Goal: Information Seeking & Learning: Learn about a topic

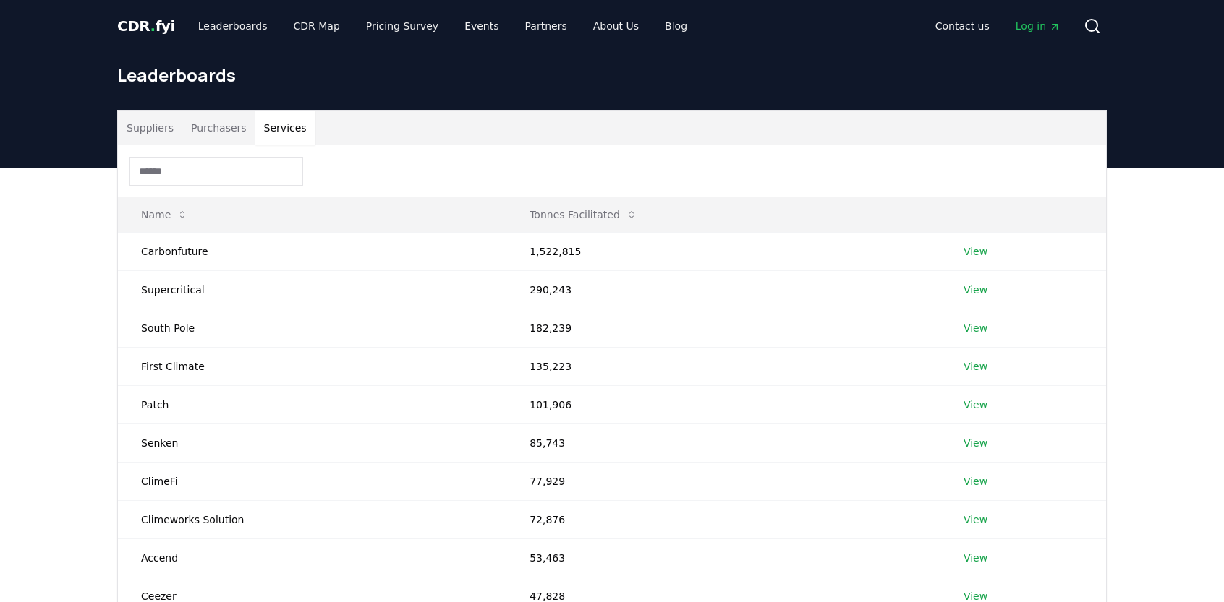
click at [260, 131] on button "Services" at bounding box center [285, 128] width 60 height 35
click at [145, 137] on button "Suppliers" at bounding box center [150, 128] width 64 height 35
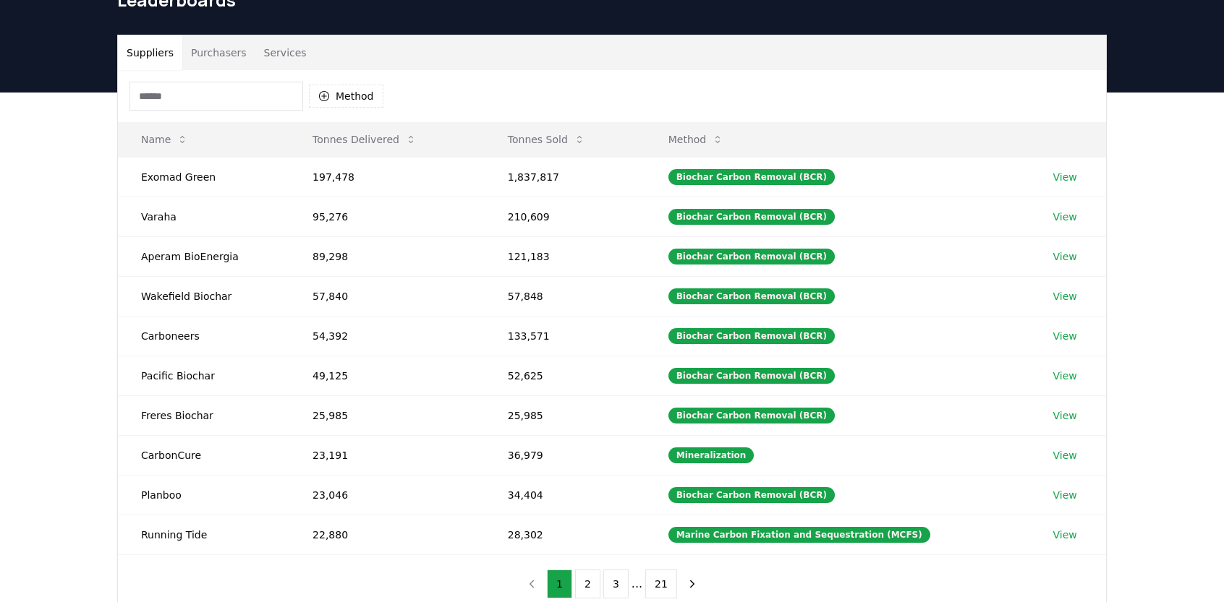
scroll to position [77, 0]
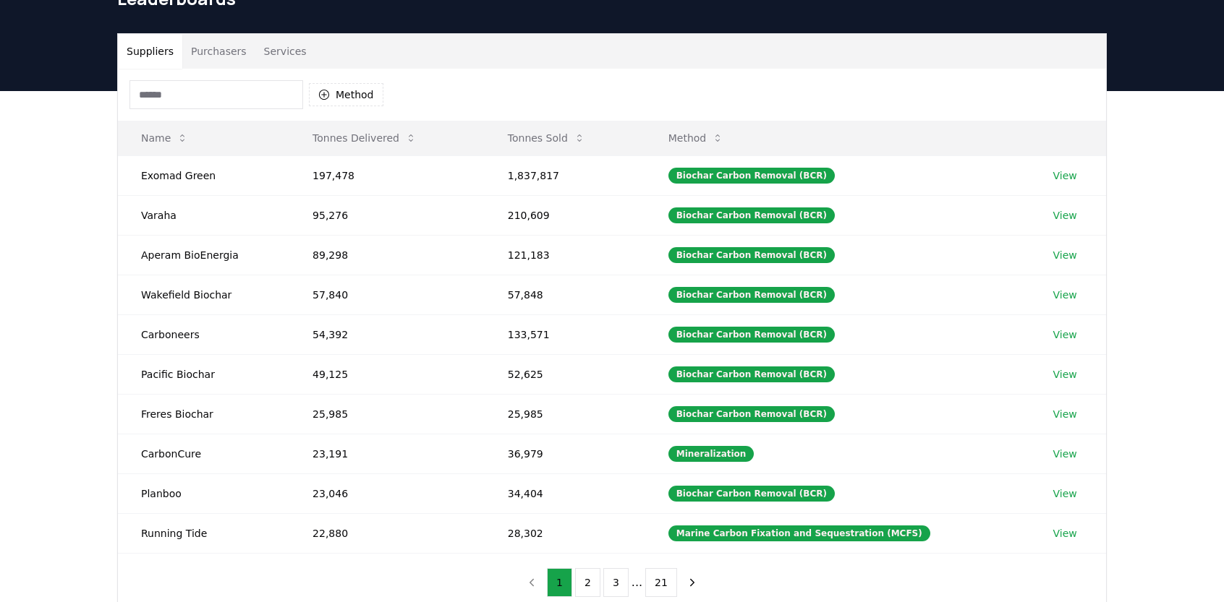
click at [727, 143] on button "Method" at bounding box center [696, 138] width 79 height 29
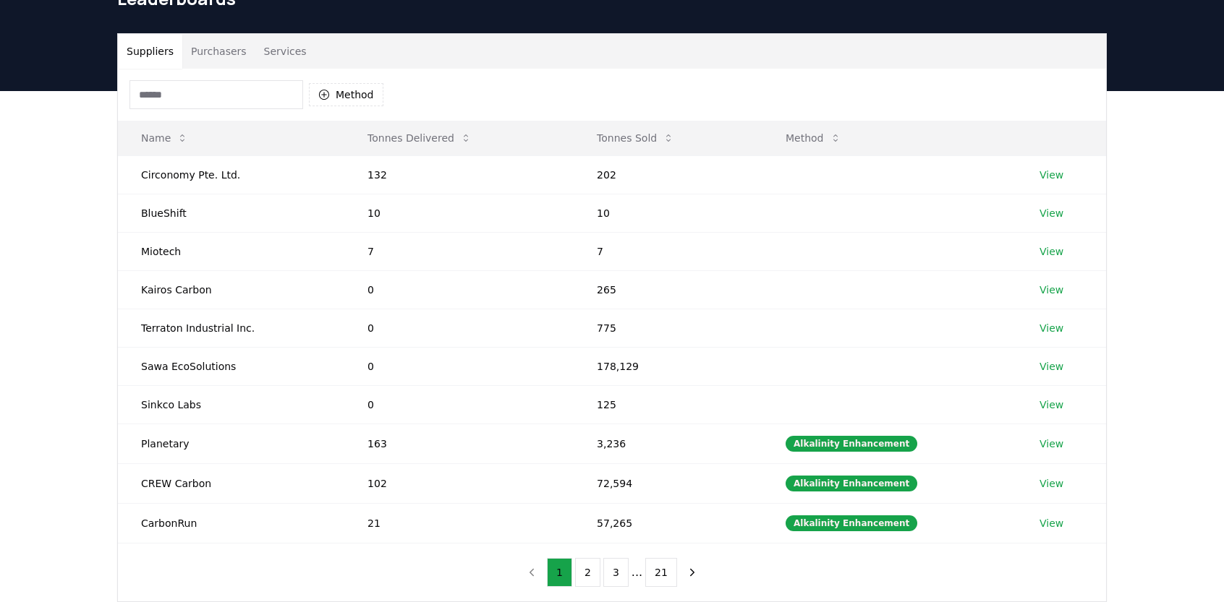
click at [441, 138] on button "Tonnes Delivered" at bounding box center [419, 138] width 127 height 29
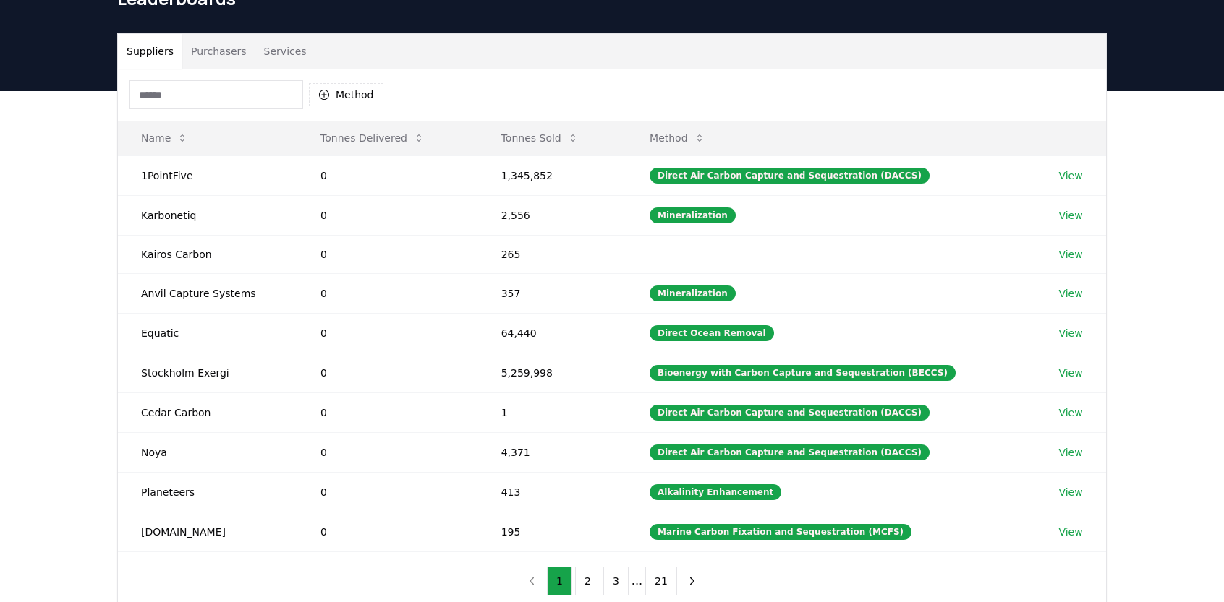
click at [441, 138] on th "Tonnes Delivered" at bounding box center [387, 138] width 181 height 35
click at [554, 128] on button "Tonnes Sold" at bounding box center [540, 138] width 101 height 29
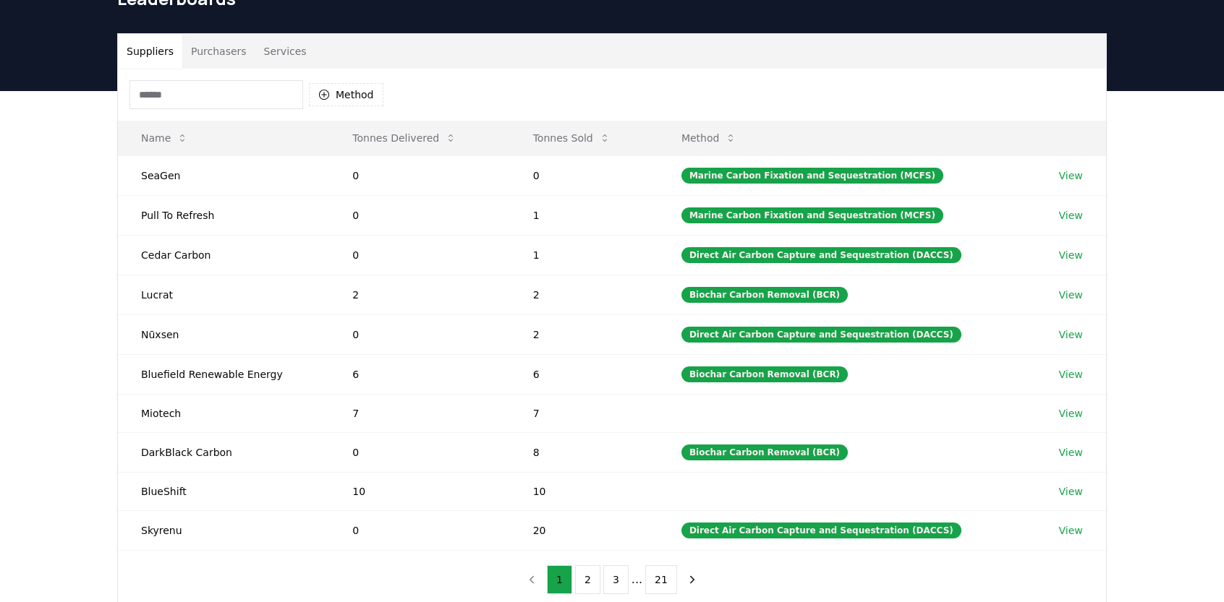
click at [565, 135] on button "Tonnes Sold" at bounding box center [571, 138] width 101 height 29
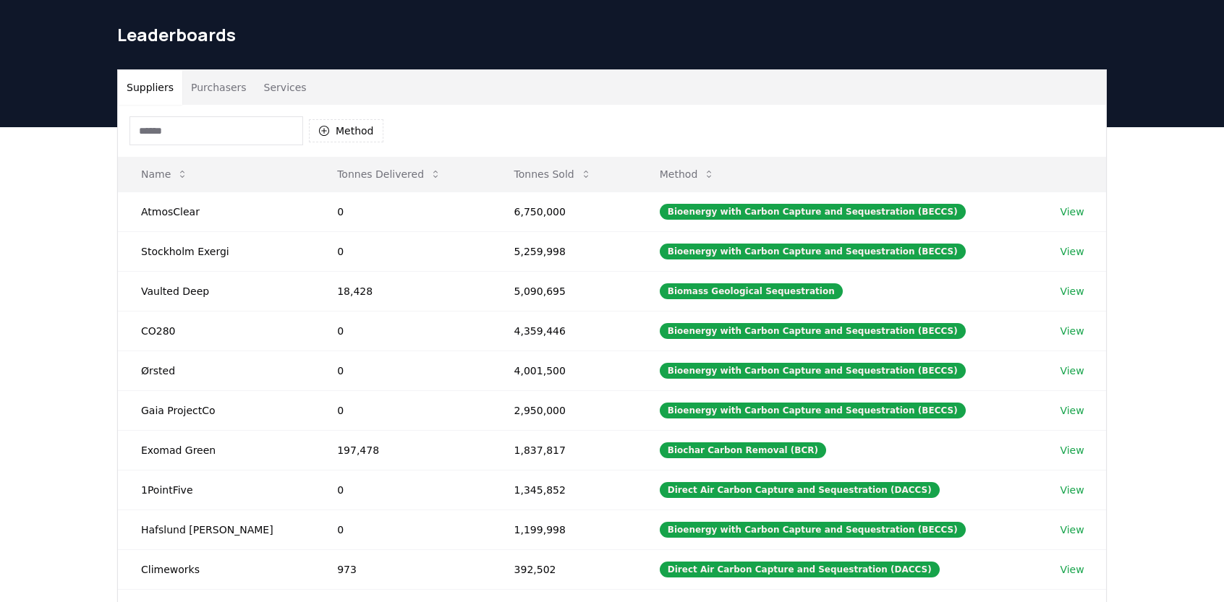
scroll to position [40, 0]
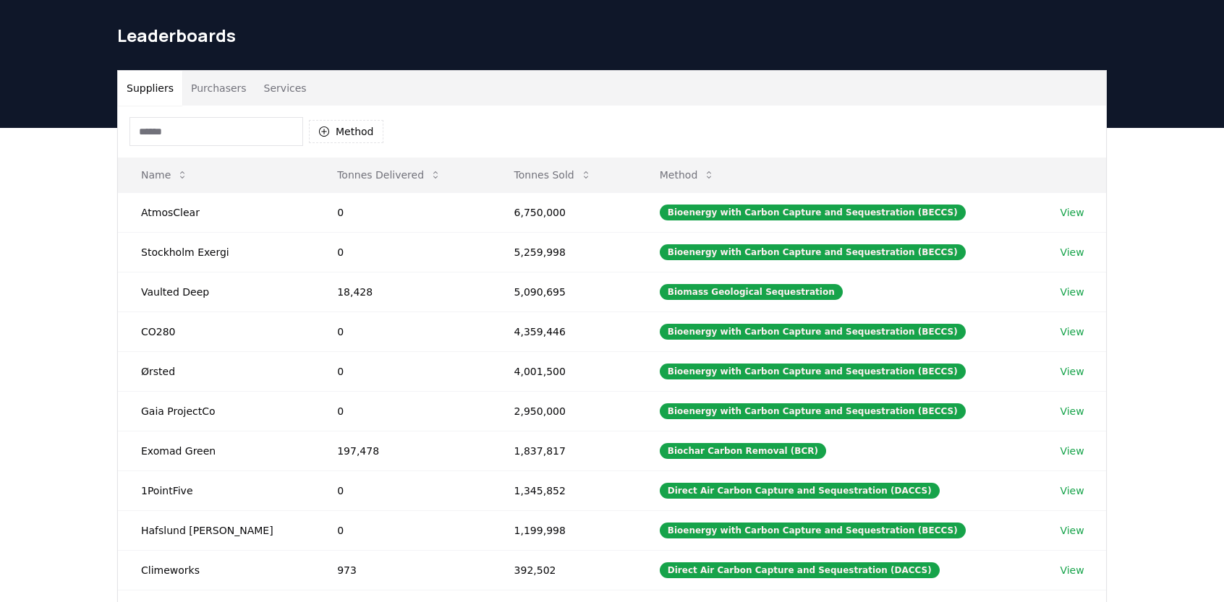
click at [584, 171] on icon at bounding box center [586, 174] width 4 height 7
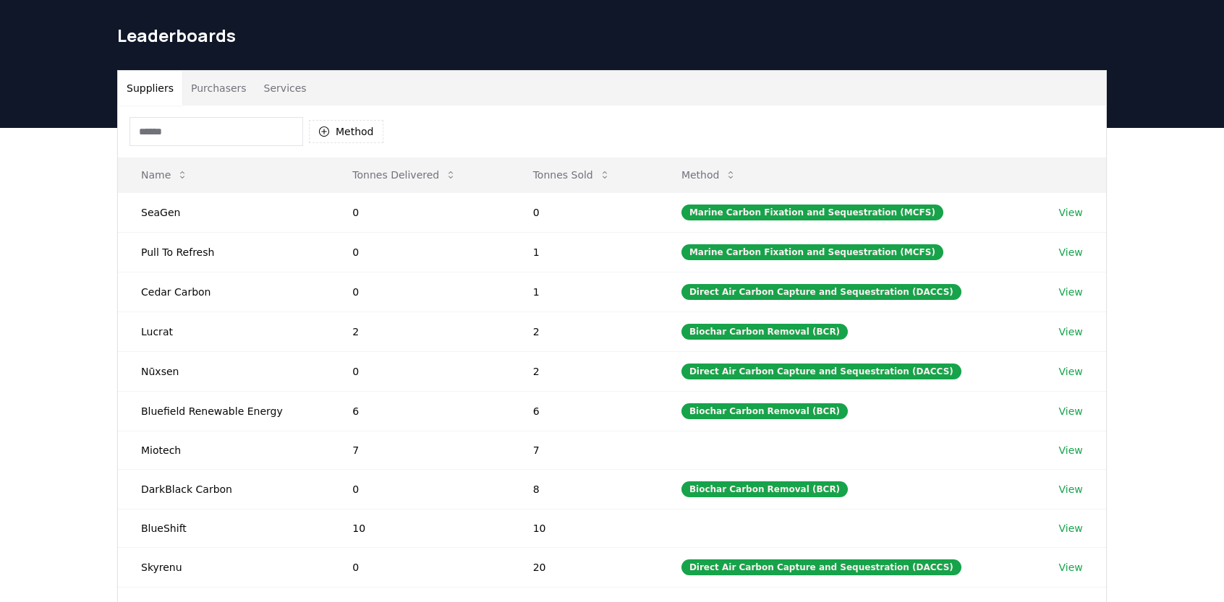
click at [599, 170] on button "Tonnes Sold" at bounding box center [571, 175] width 101 height 29
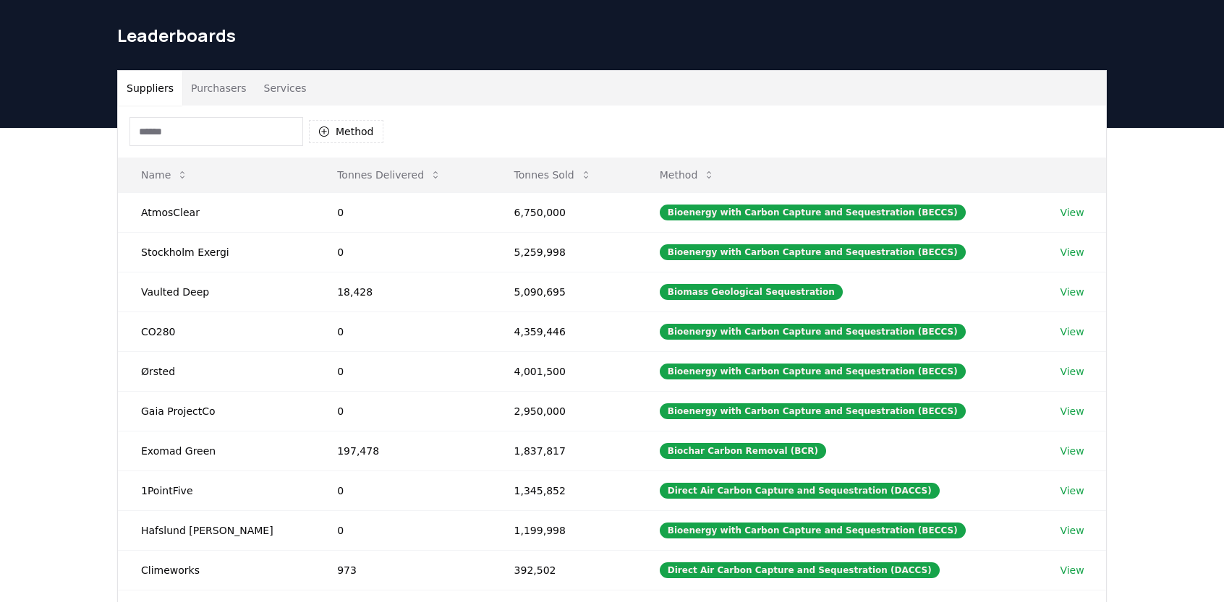
click at [703, 169] on icon at bounding box center [709, 175] width 12 height 12
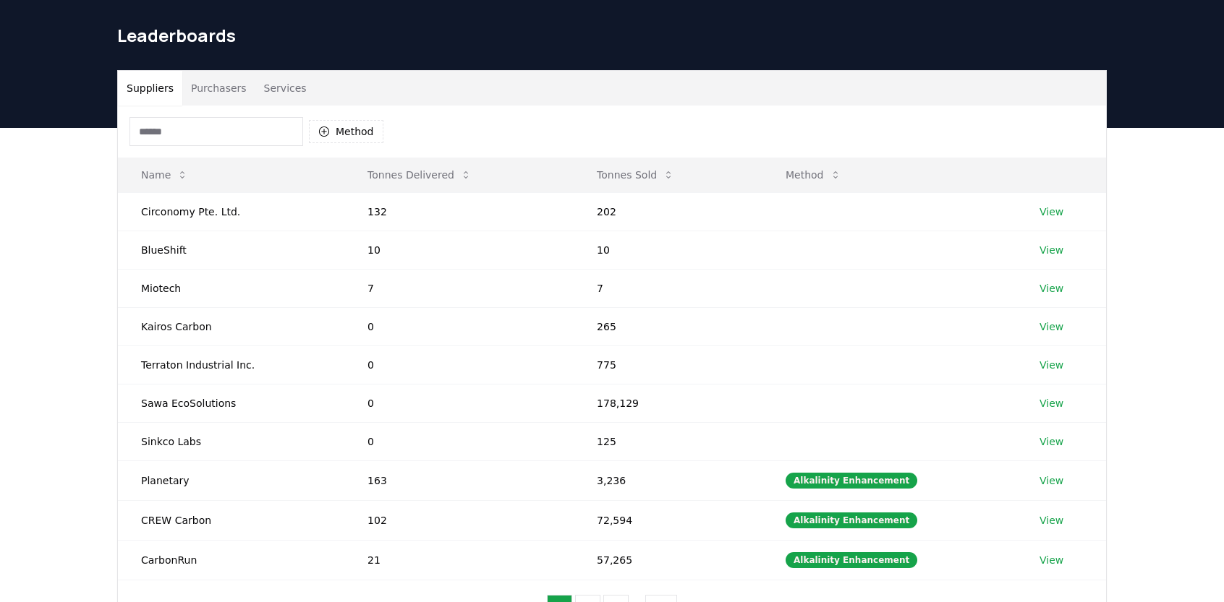
click at [651, 174] on button "Tonnes Sold" at bounding box center [635, 175] width 101 height 29
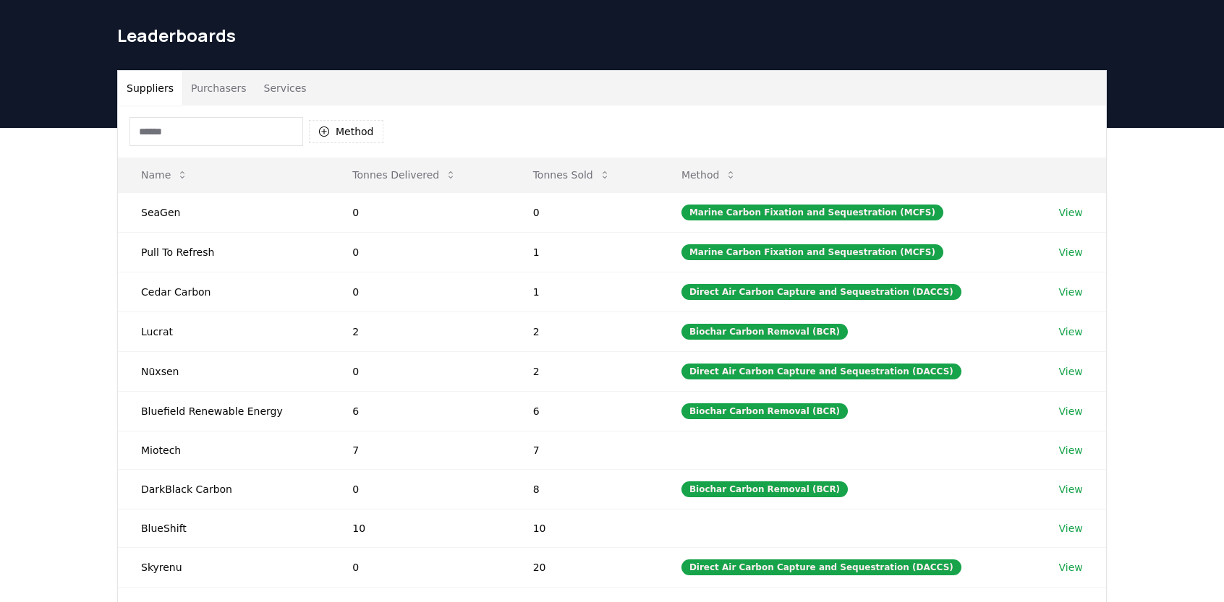
click at [610, 170] on icon at bounding box center [605, 175] width 12 height 12
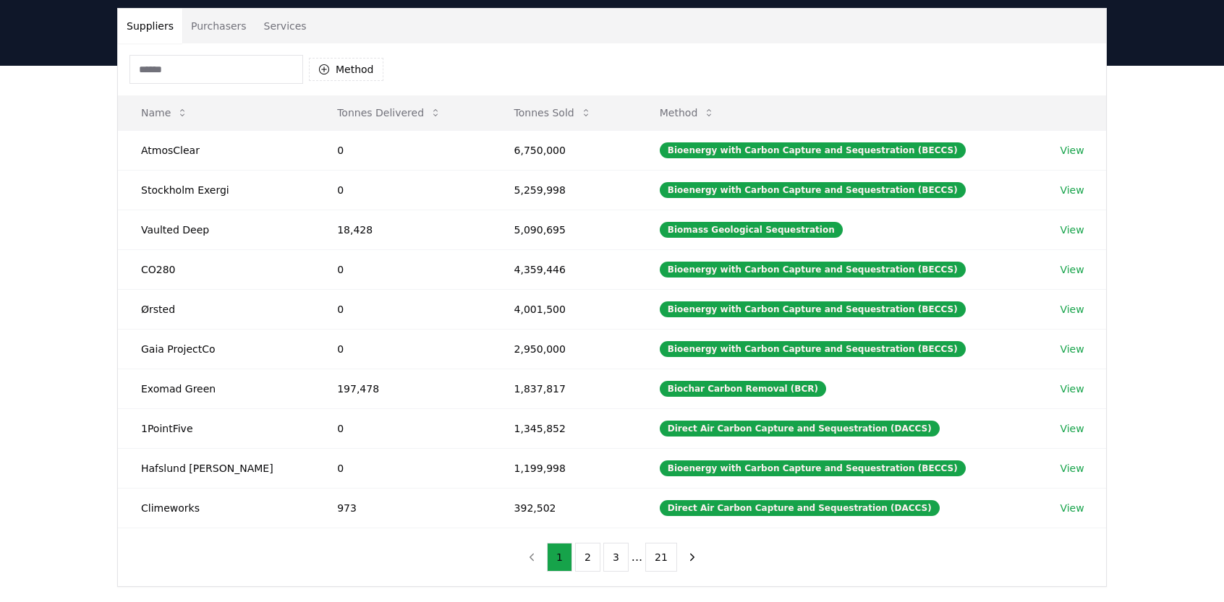
scroll to position [95, 0]
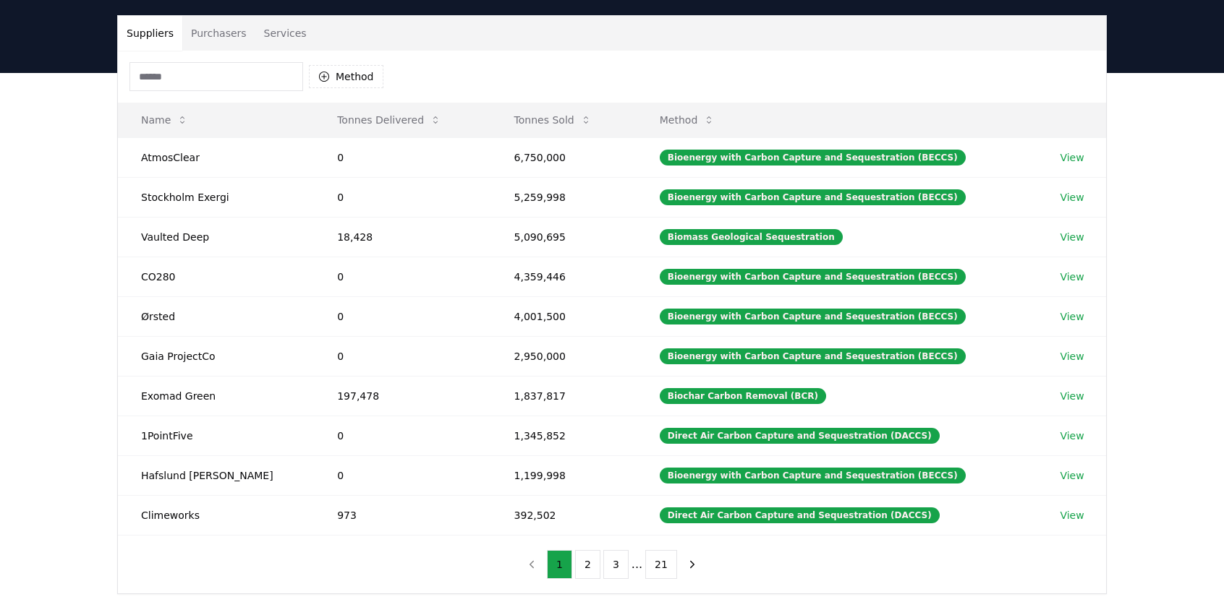
click at [586, 555] on button "2" at bounding box center [587, 564] width 25 height 29
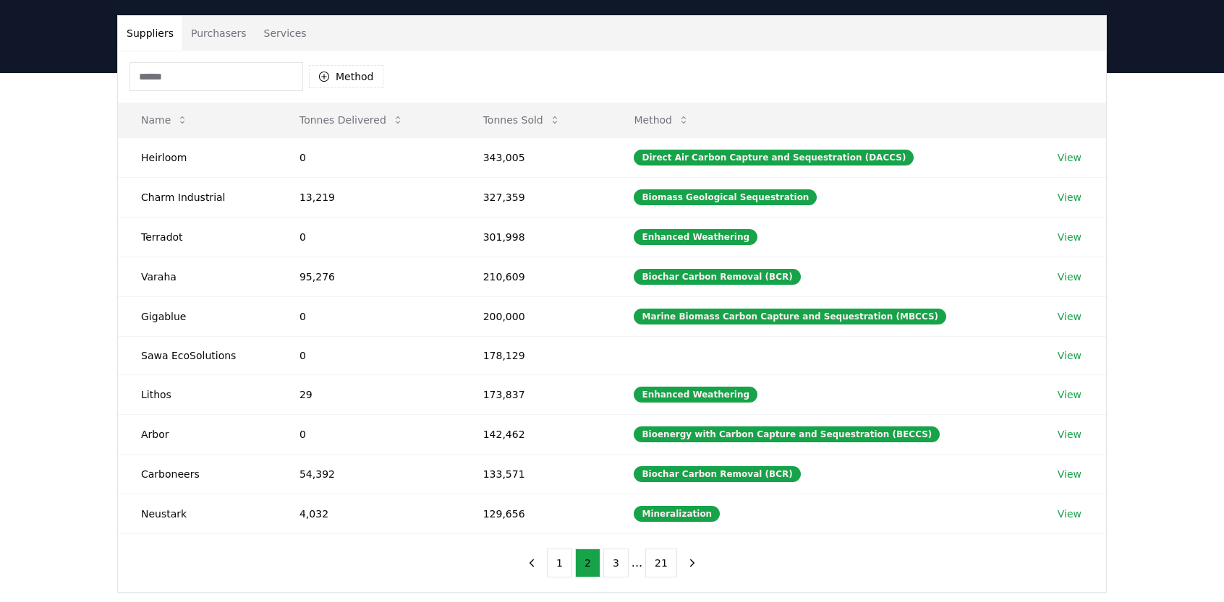
click at [619, 566] on button "3" at bounding box center [615, 563] width 25 height 29
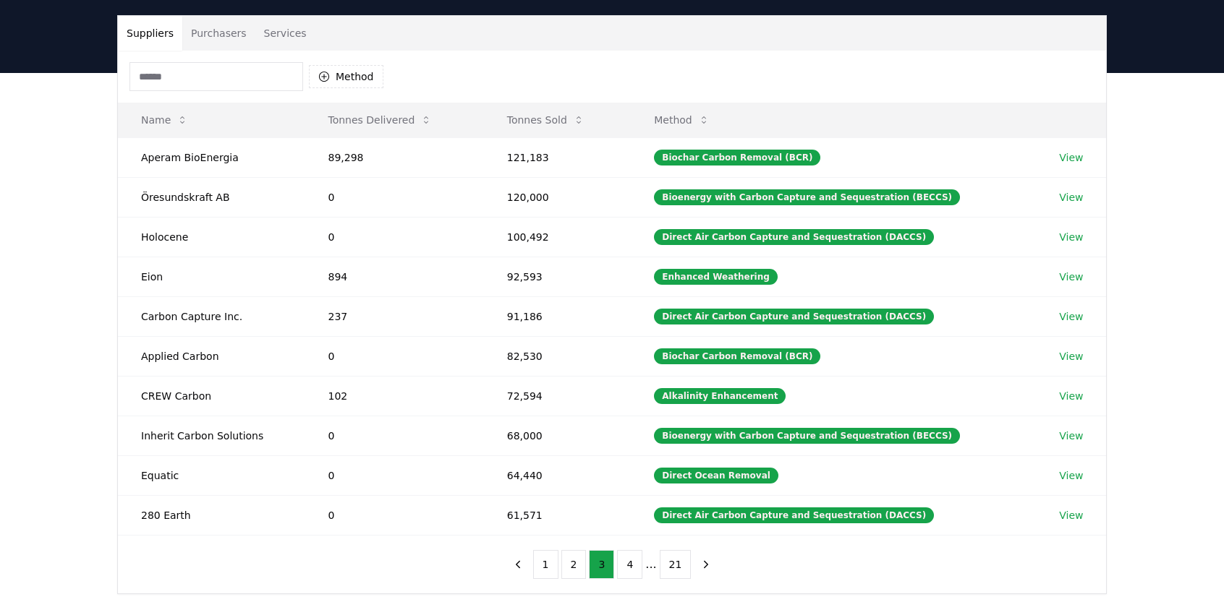
click at [631, 565] on button "4" at bounding box center [629, 564] width 25 height 29
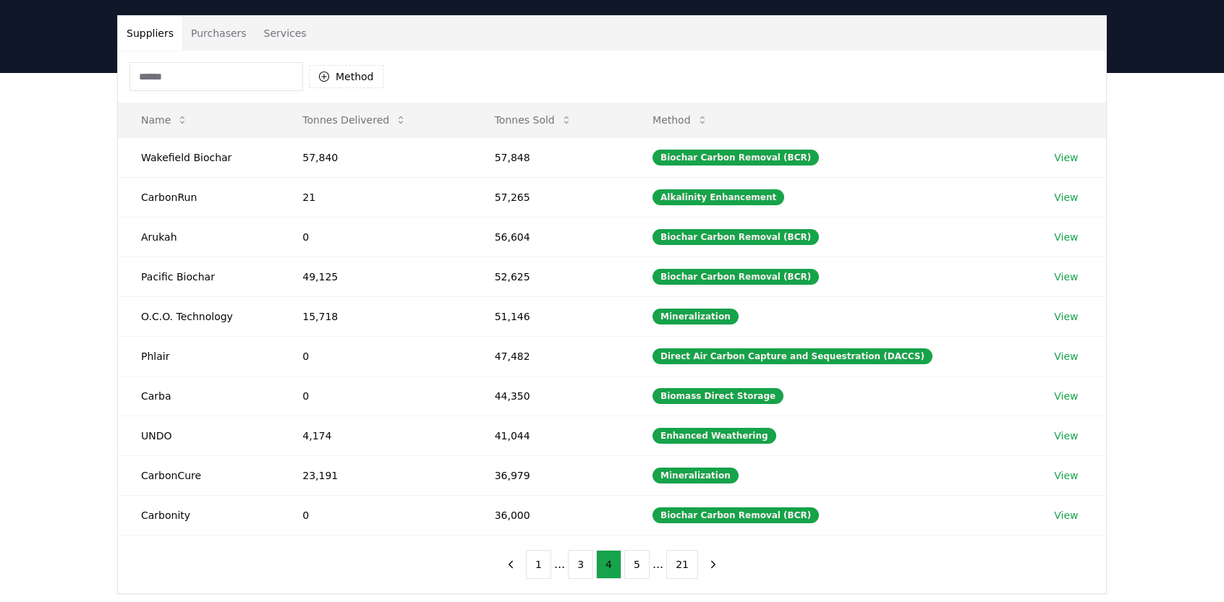
click at [631, 565] on button "5" at bounding box center [636, 564] width 25 height 29
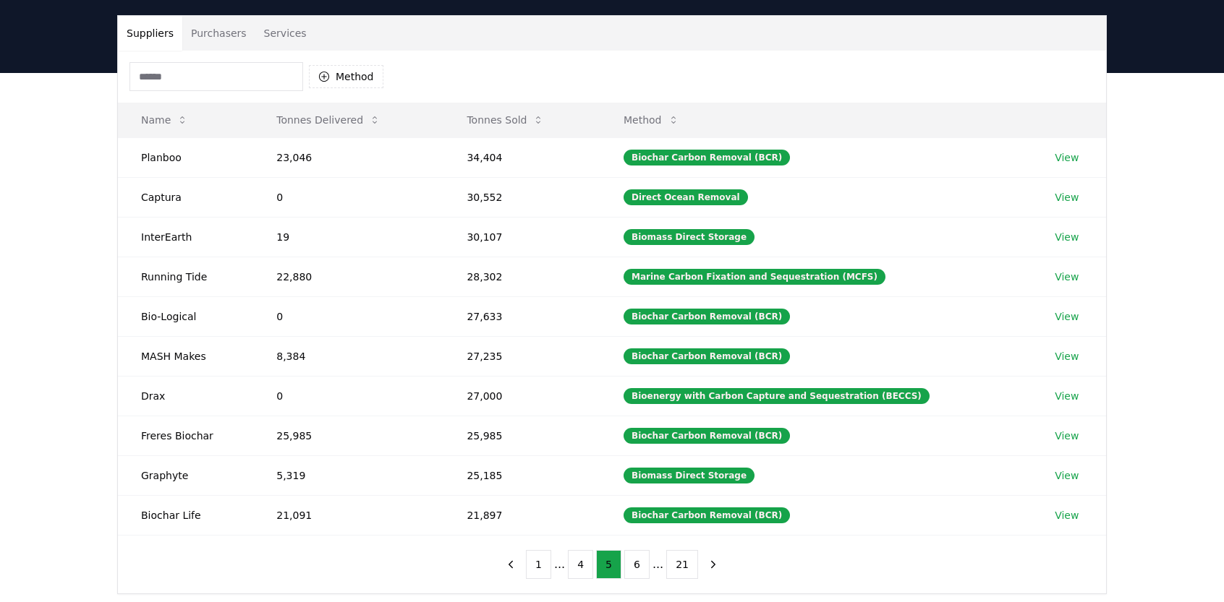
click at [631, 565] on button "6" at bounding box center [636, 564] width 25 height 29
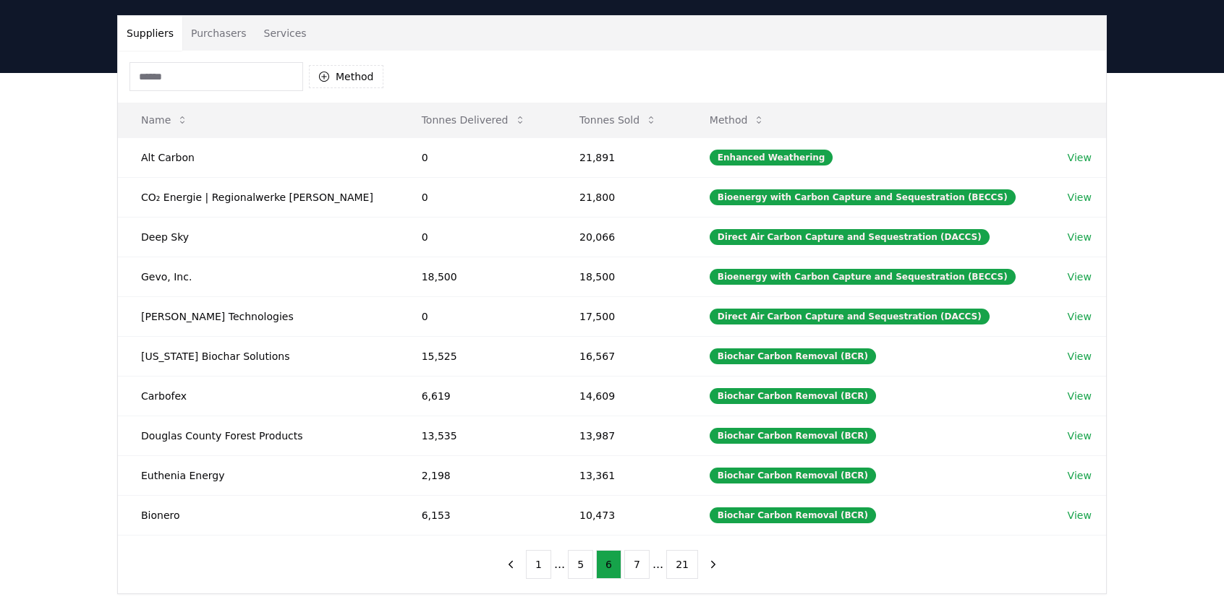
click at [631, 565] on button "7" at bounding box center [636, 564] width 25 height 29
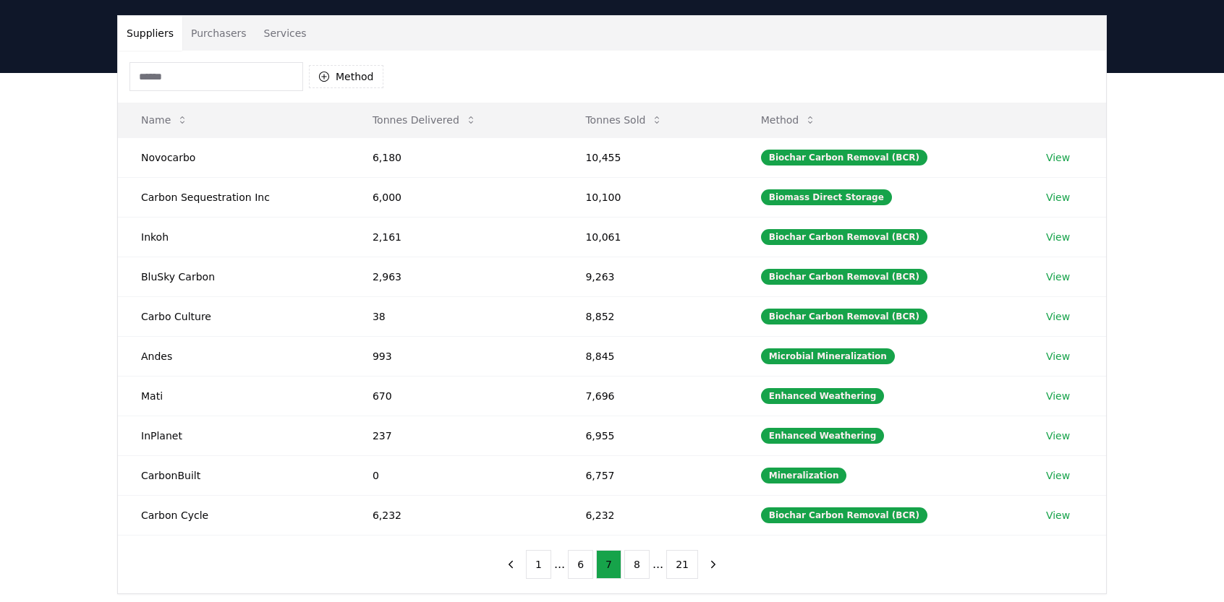
click at [631, 565] on button "8" at bounding box center [636, 564] width 25 height 29
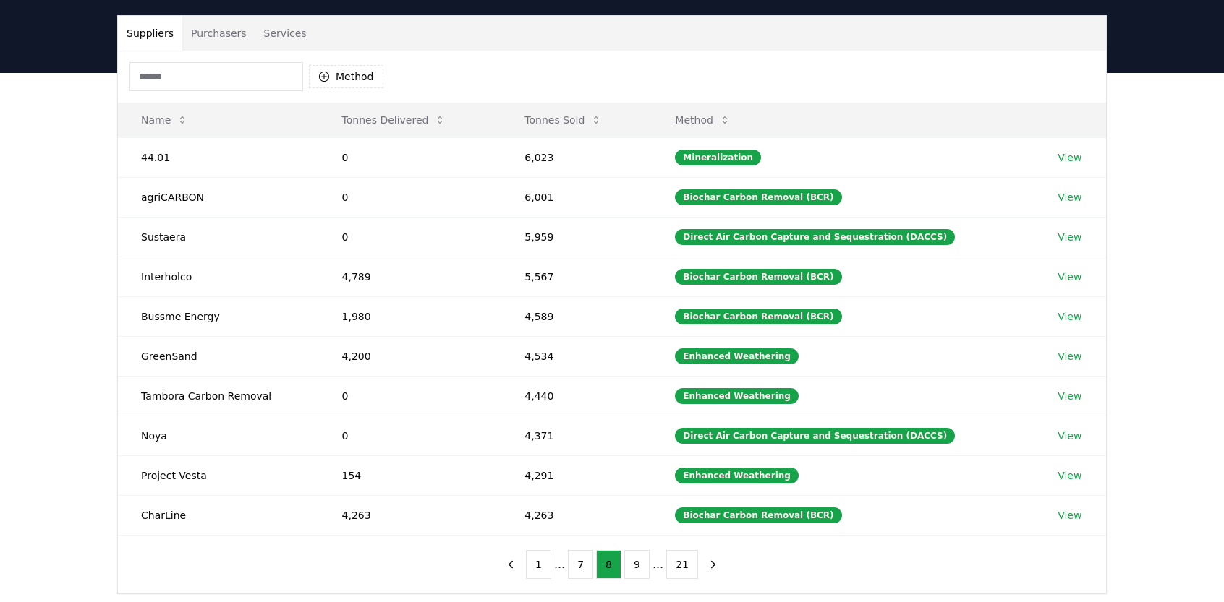
click at [631, 565] on button "9" at bounding box center [636, 564] width 25 height 29
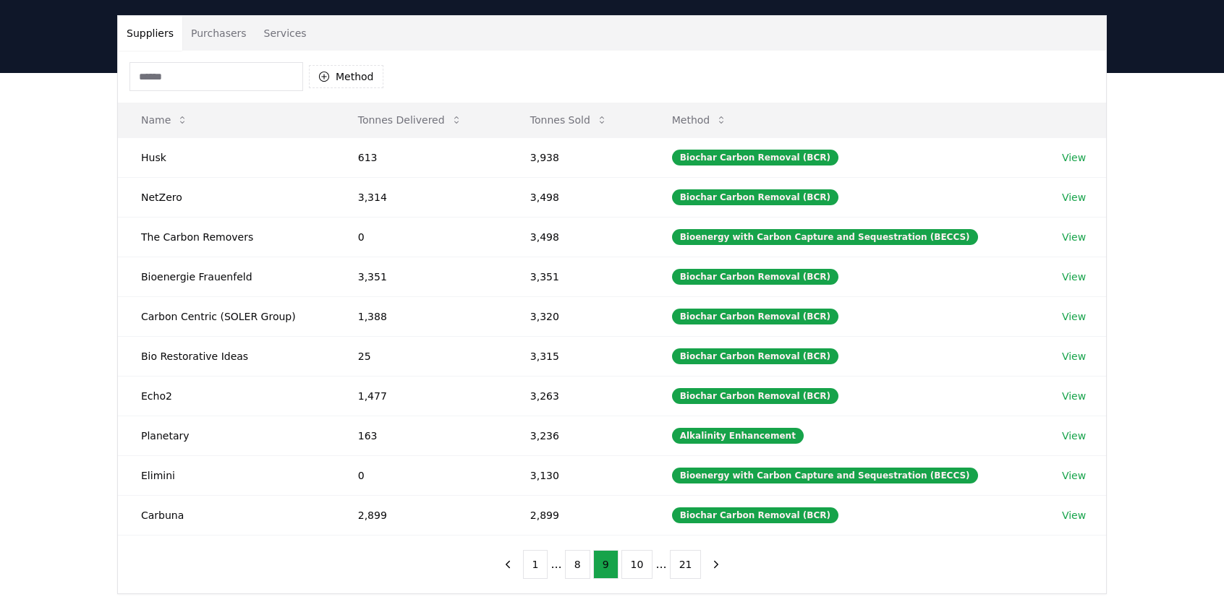
click at [631, 565] on button "10" at bounding box center [637, 564] width 32 height 29
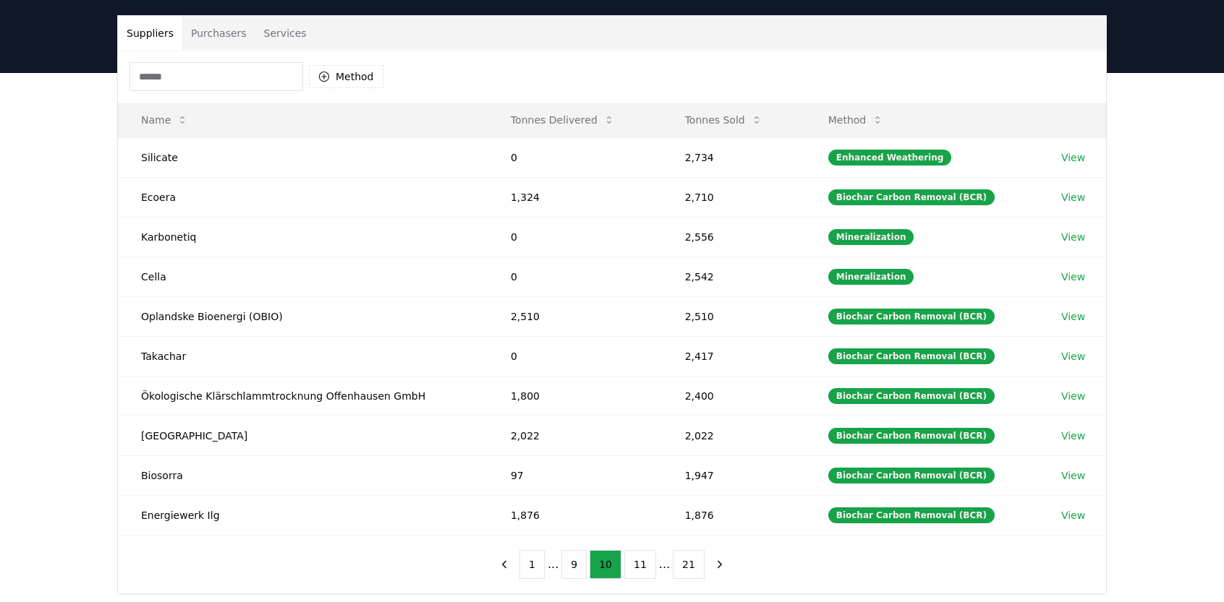
click at [638, 560] on button "11" at bounding box center [640, 564] width 32 height 29
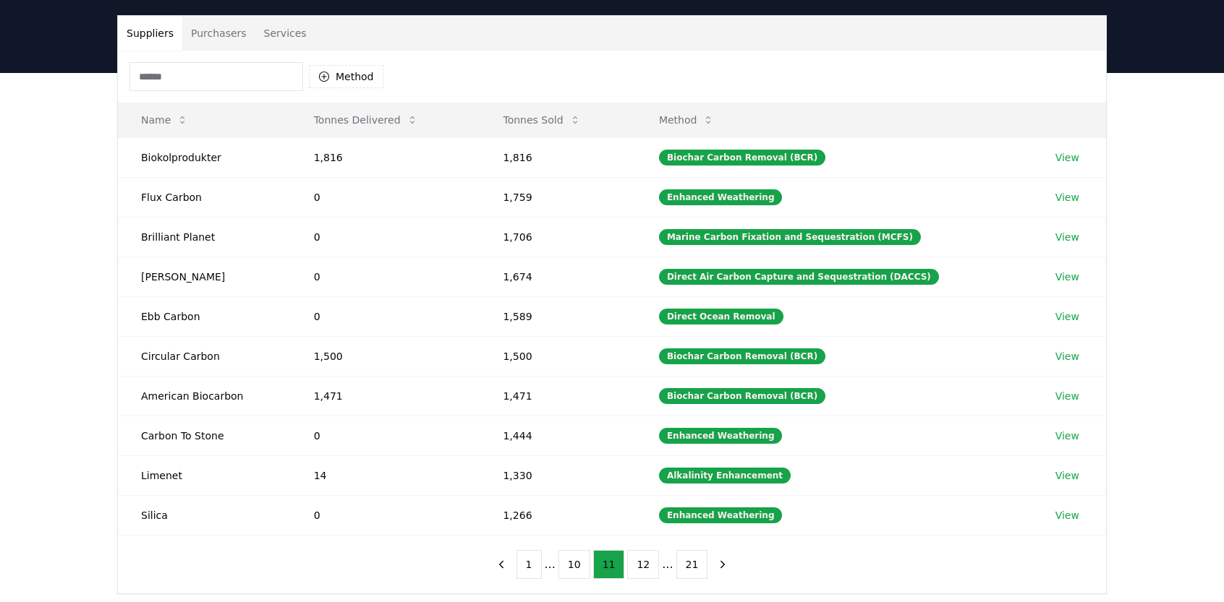
click at [639, 565] on button "12" at bounding box center [643, 564] width 32 height 29
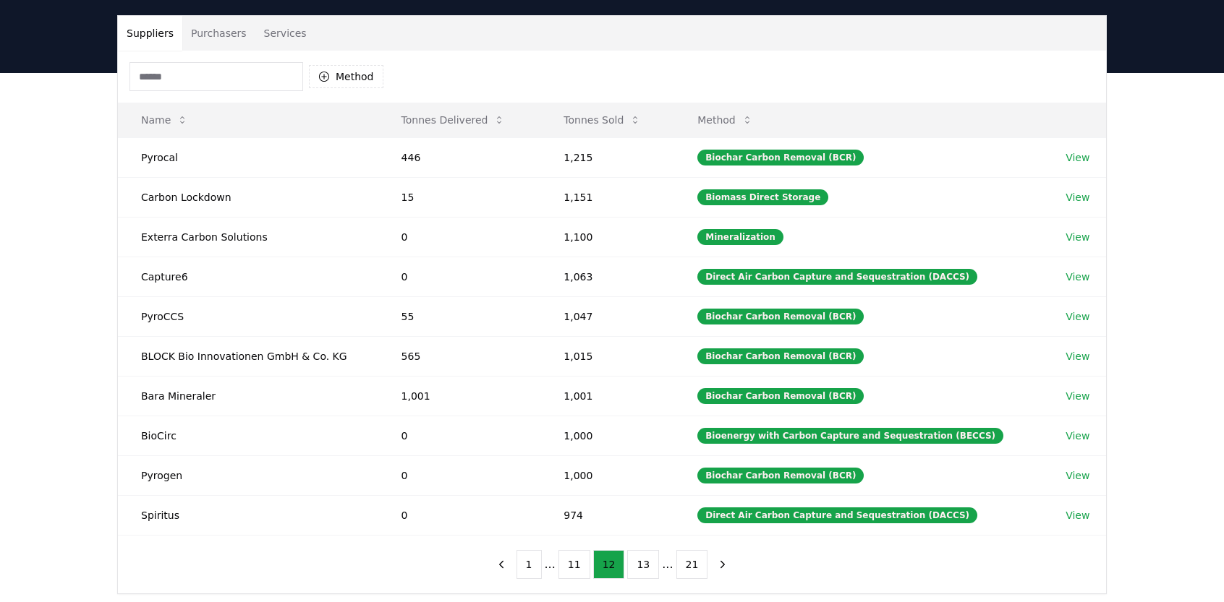
click at [503, 561] on icon "previous page" at bounding box center [501, 564] width 4 height 7
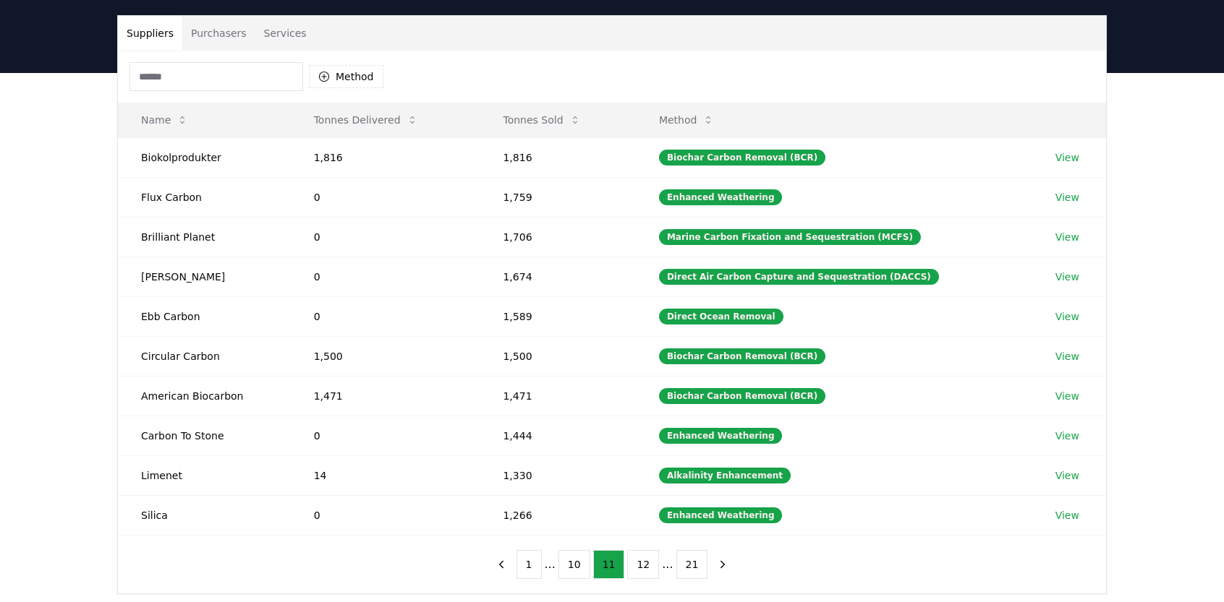
click at [503, 561] on icon "previous page" at bounding box center [501, 564] width 4 height 7
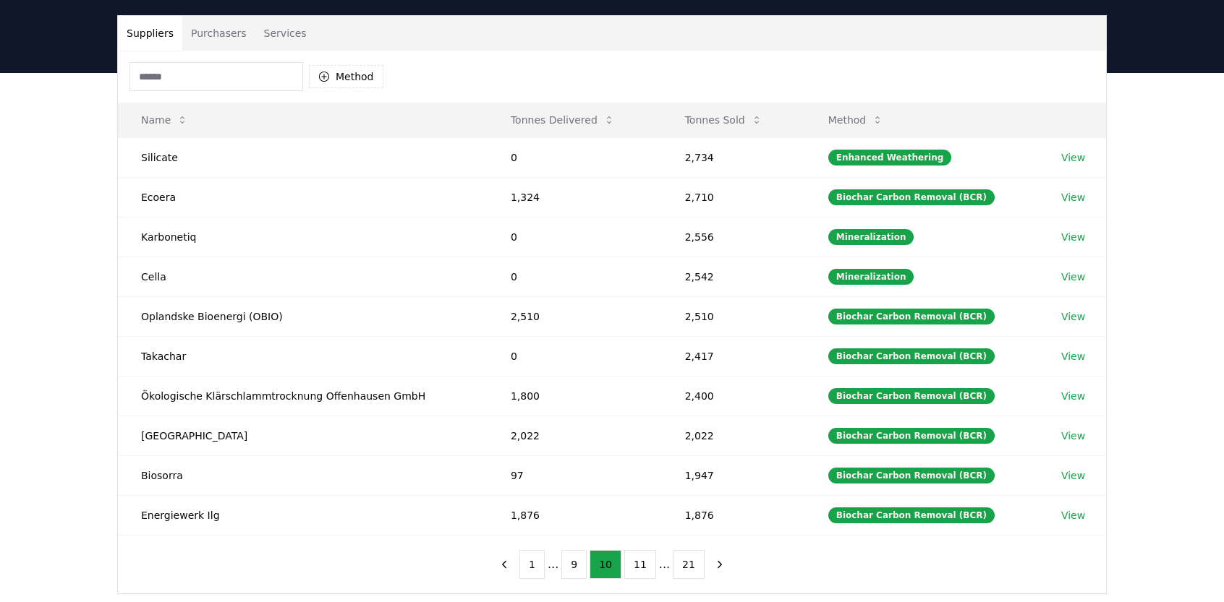
click at [1001, 100] on div "Method" at bounding box center [612, 77] width 988 height 52
click at [579, 553] on button "9" at bounding box center [573, 564] width 25 height 29
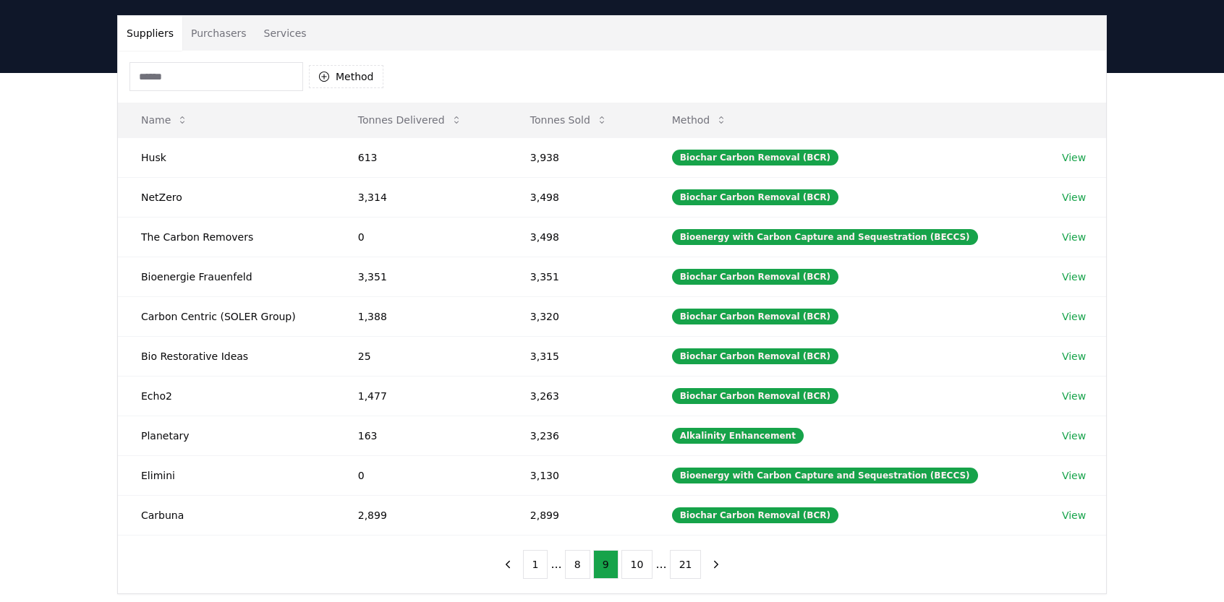
click at [573, 562] on button "8" at bounding box center [577, 564] width 25 height 29
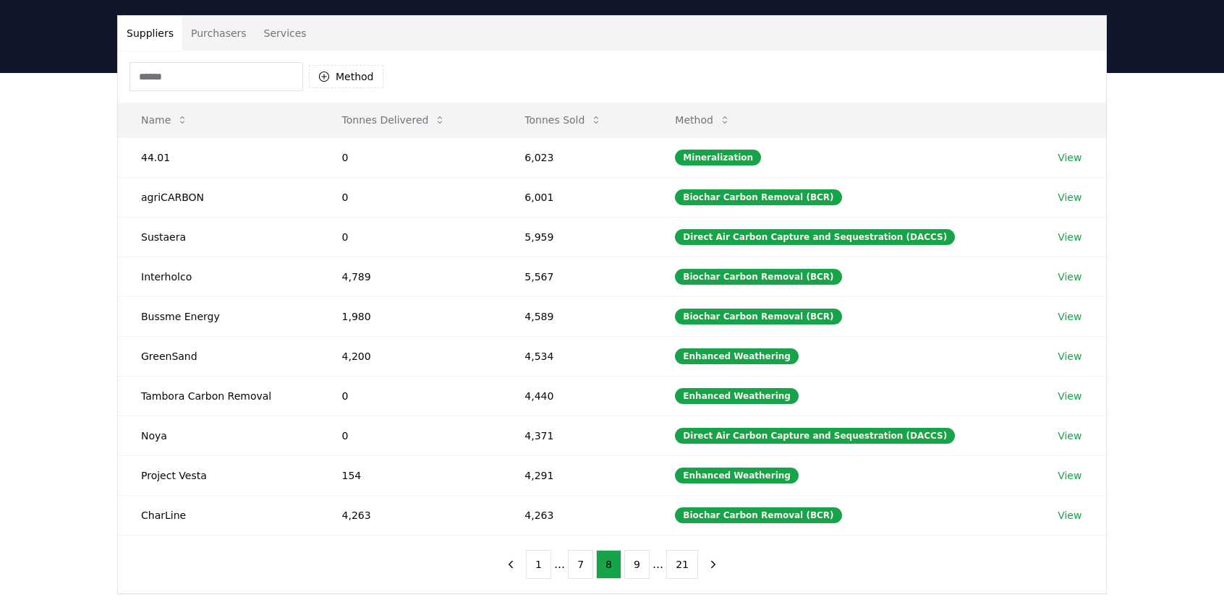
click at [581, 556] on button "7" at bounding box center [580, 564] width 25 height 29
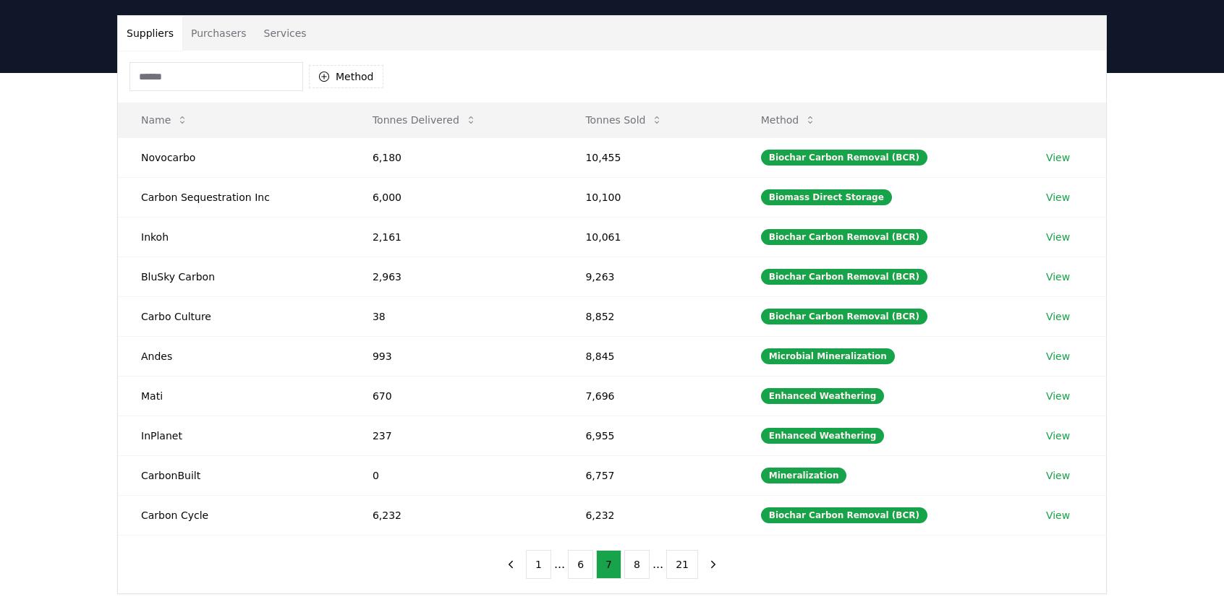
click at [584, 562] on button "6" at bounding box center [580, 564] width 25 height 29
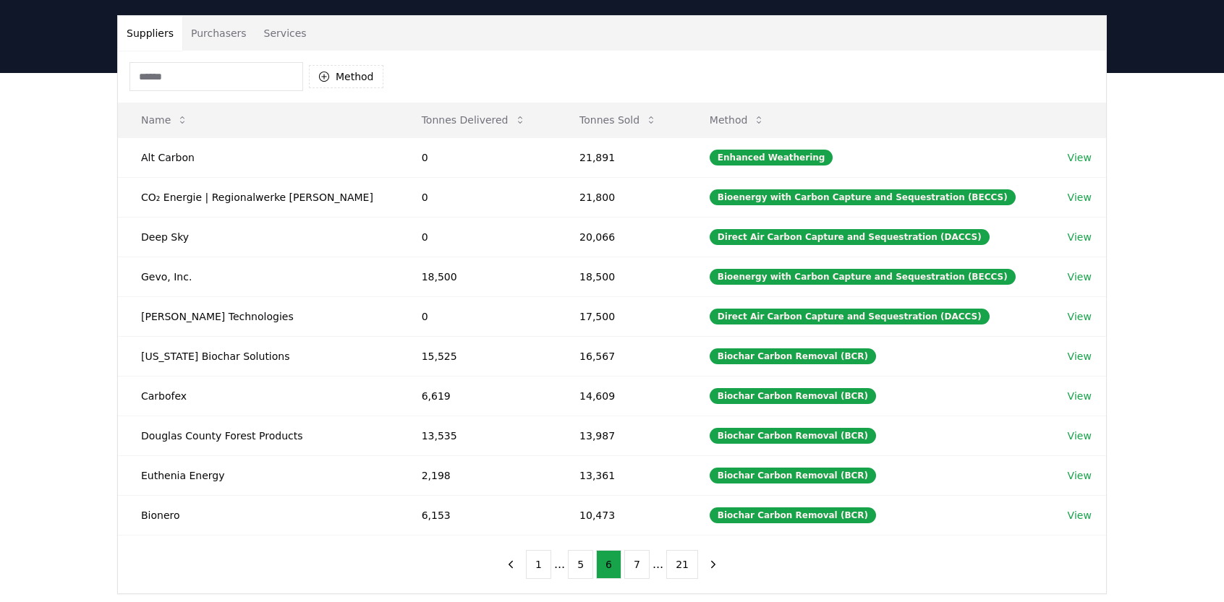
click at [576, 559] on button "5" at bounding box center [580, 564] width 25 height 29
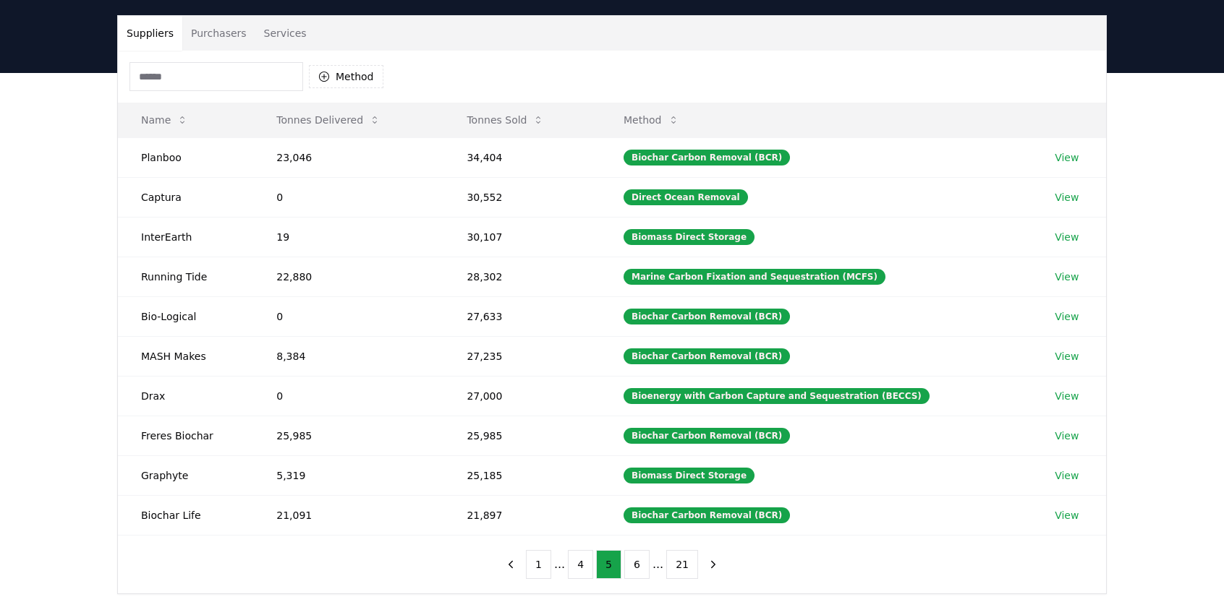
click at [589, 556] on button "4" at bounding box center [580, 564] width 25 height 29
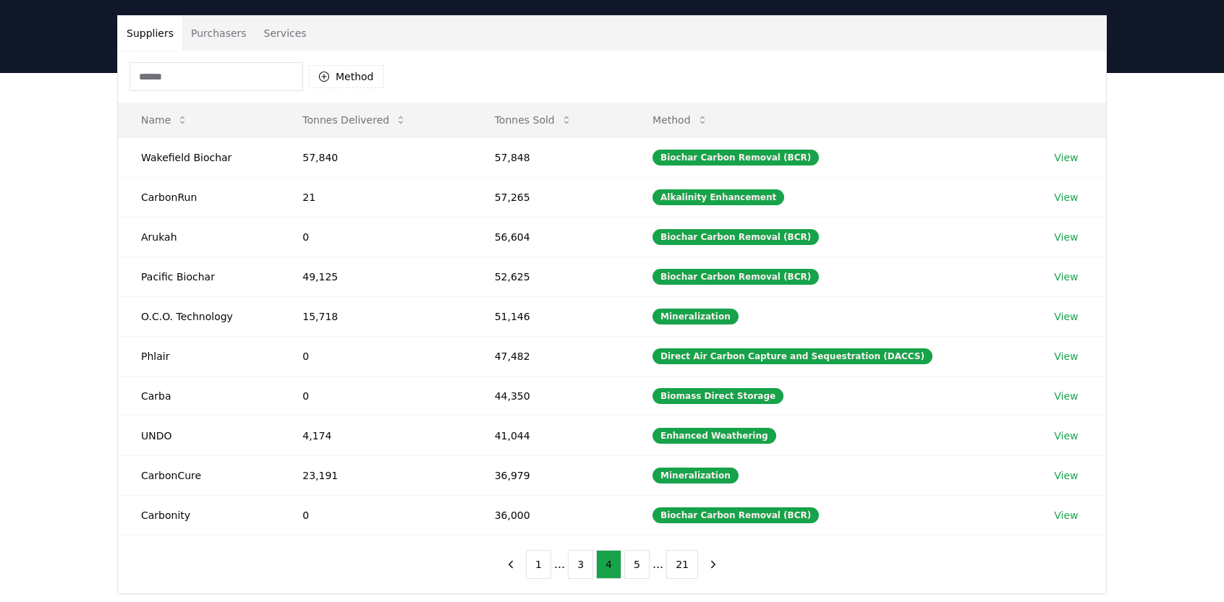
click at [576, 554] on button "3" at bounding box center [580, 564] width 25 height 29
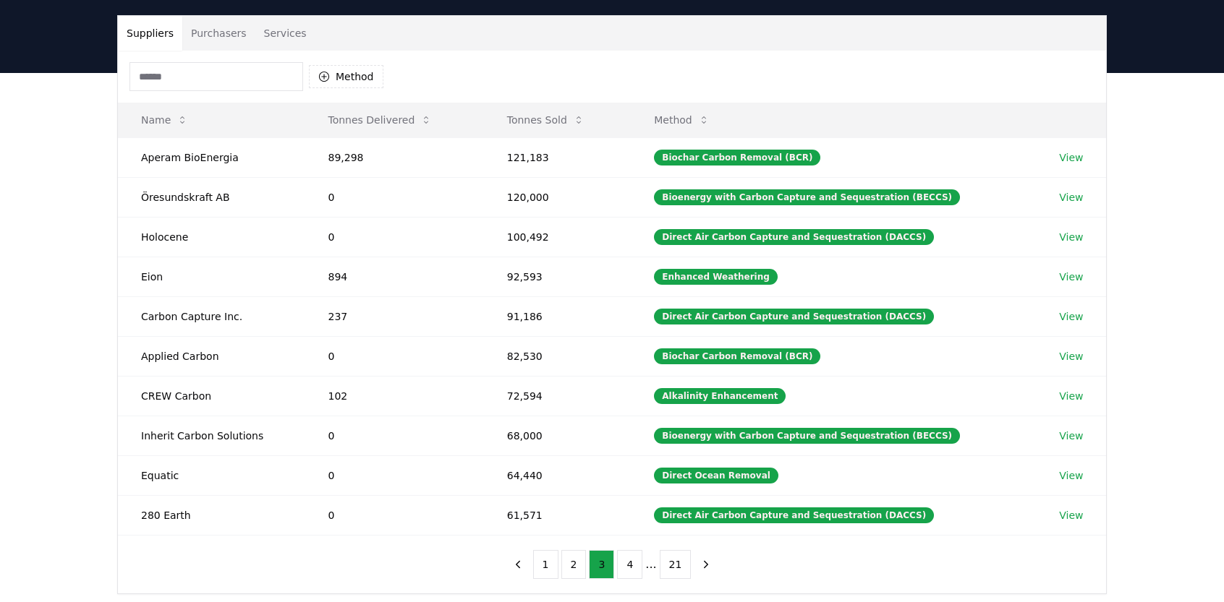
click at [584, 552] on button "2" at bounding box center [573, 564] width 25 height 29
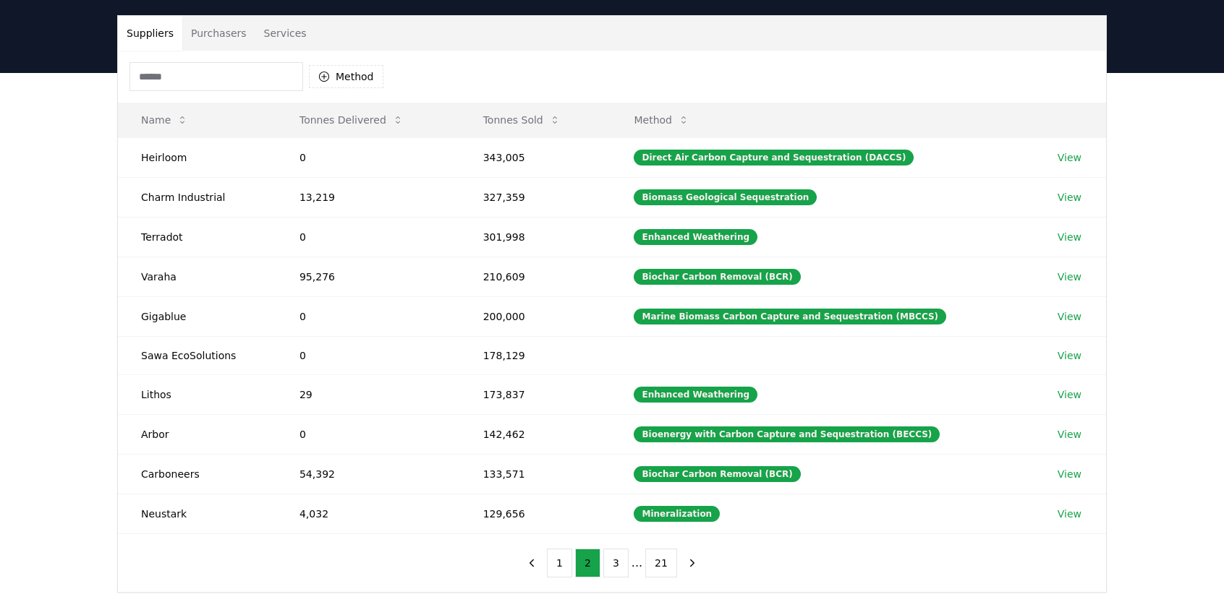
click at [561, 554] on button "1" at bounding box center [559, 563] width 25 height 29
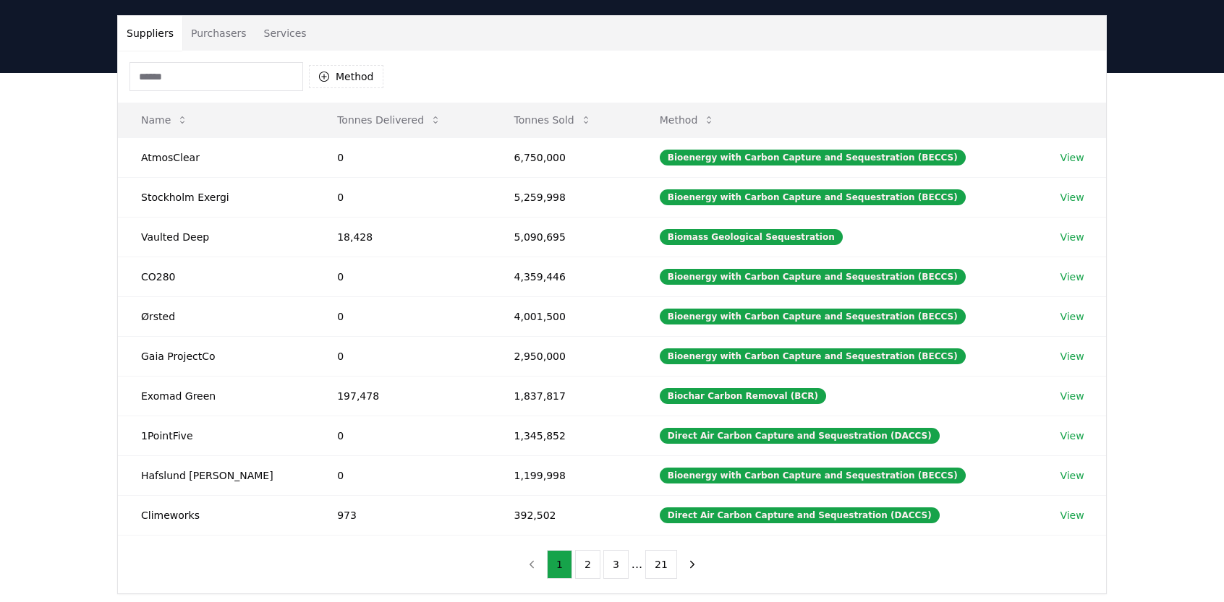
click at [618, 558] on button "3" at bounding box center [615, 564] width 25 height 29
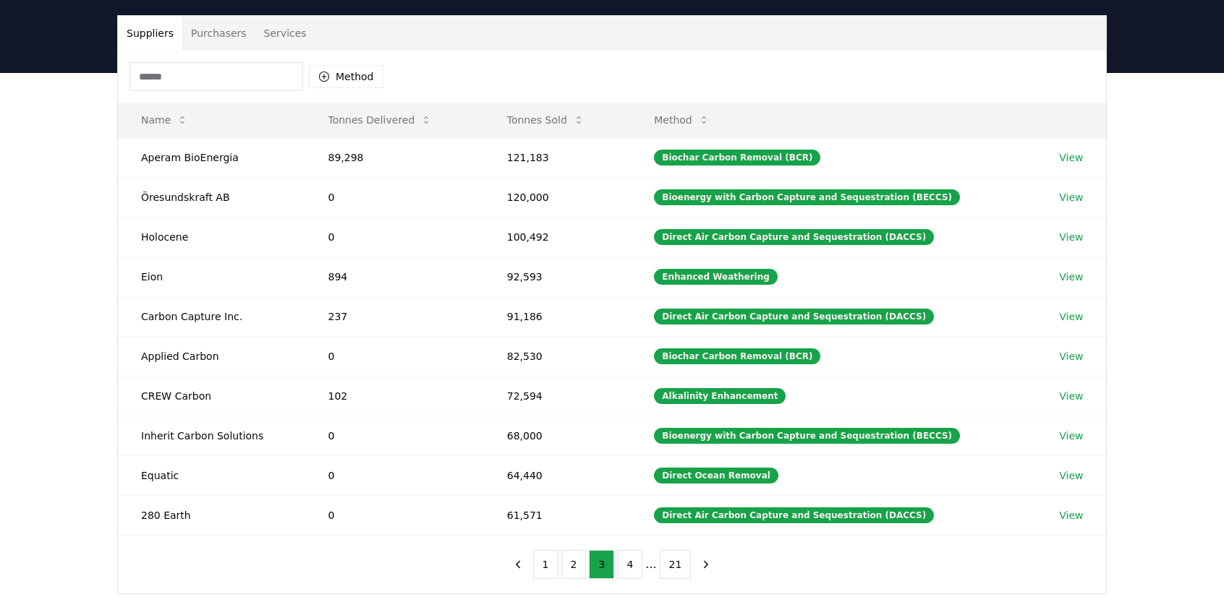
click at [636, 558] on button "4" at bounding box center [629, 564] width 25 height 29
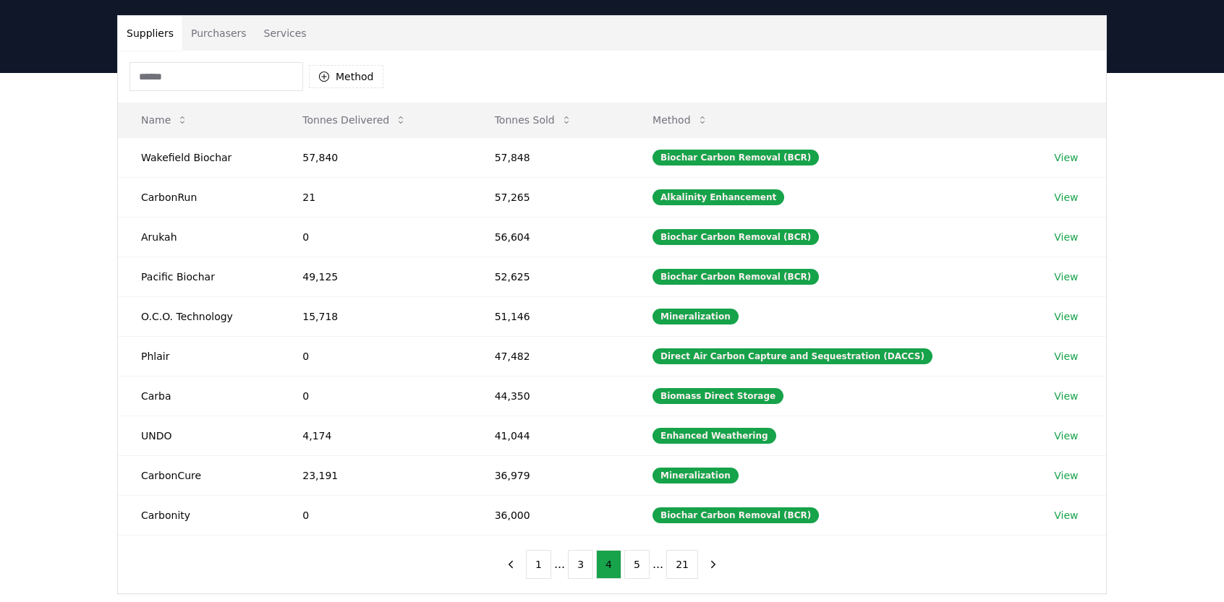
click at [545, 560] on button "1" at bounding box center [538, 564] width 25 height 29
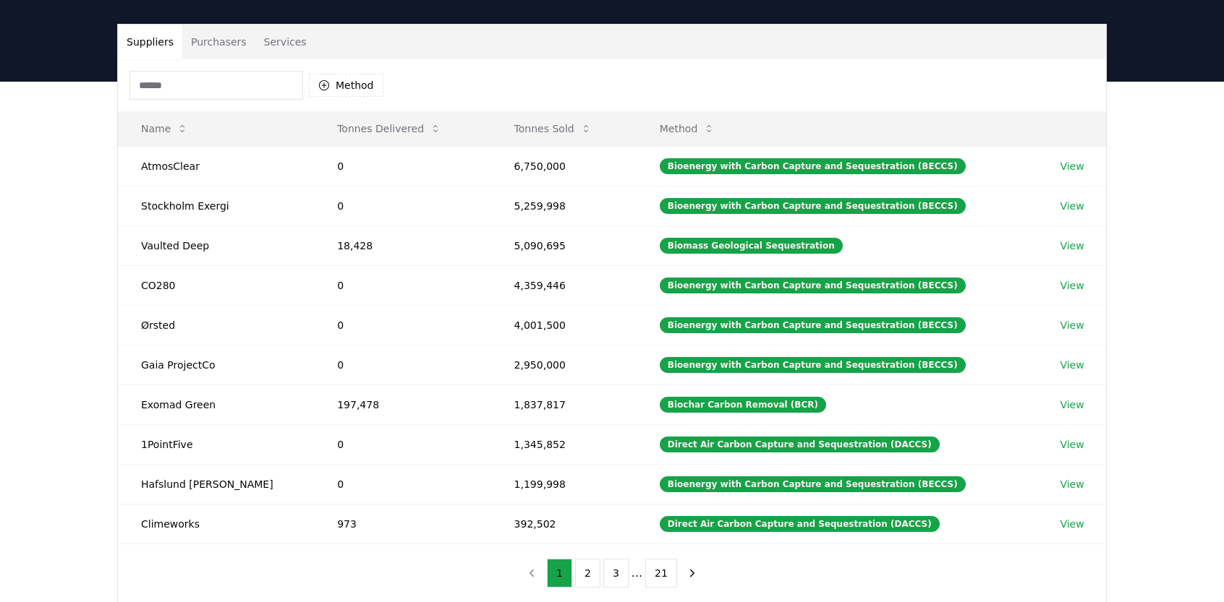
scroll to position [87, 0]
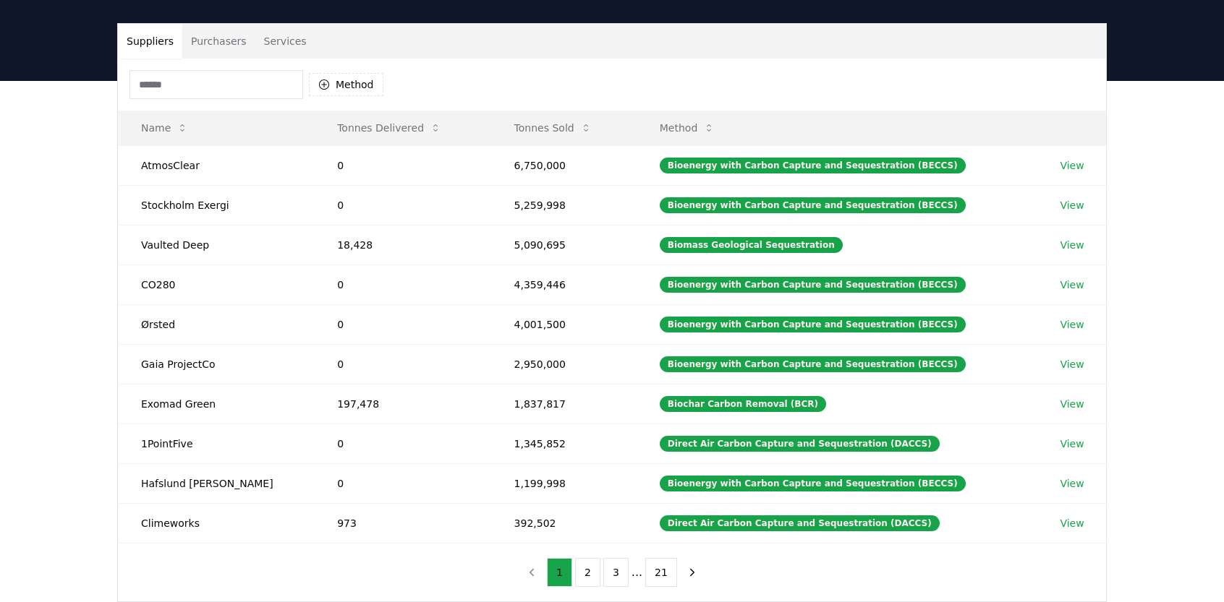
click at [600, 571] on button "2" at bounding box center [587, 572] width 25 height 29
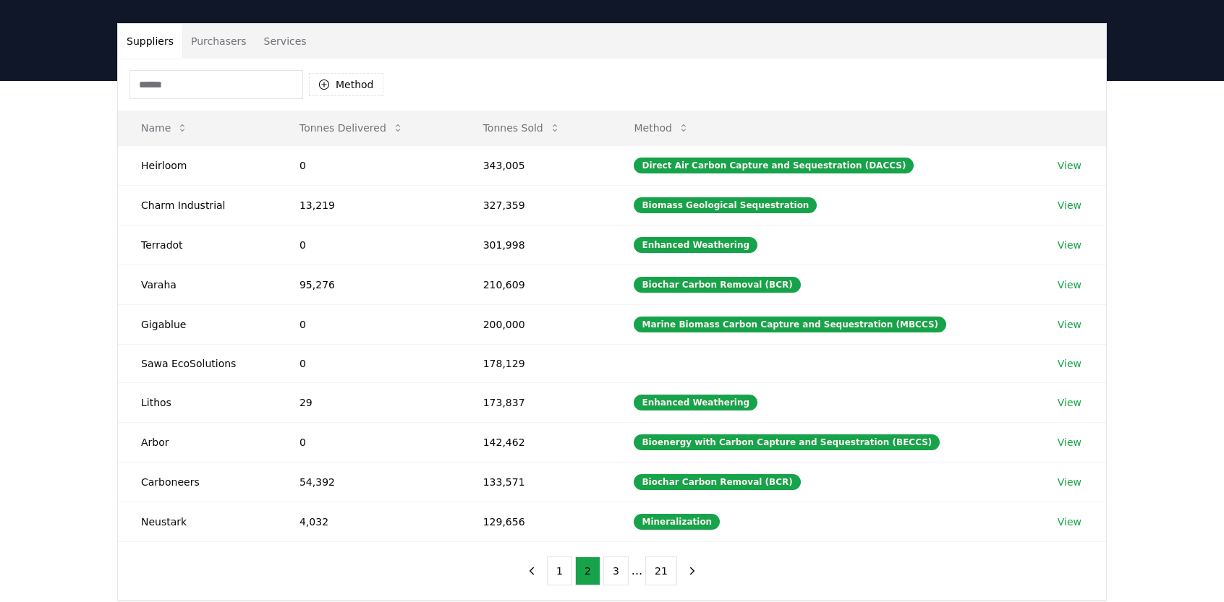
click at [620, 570] on button "3" at bounding box center [615, 571] width 25 height 29
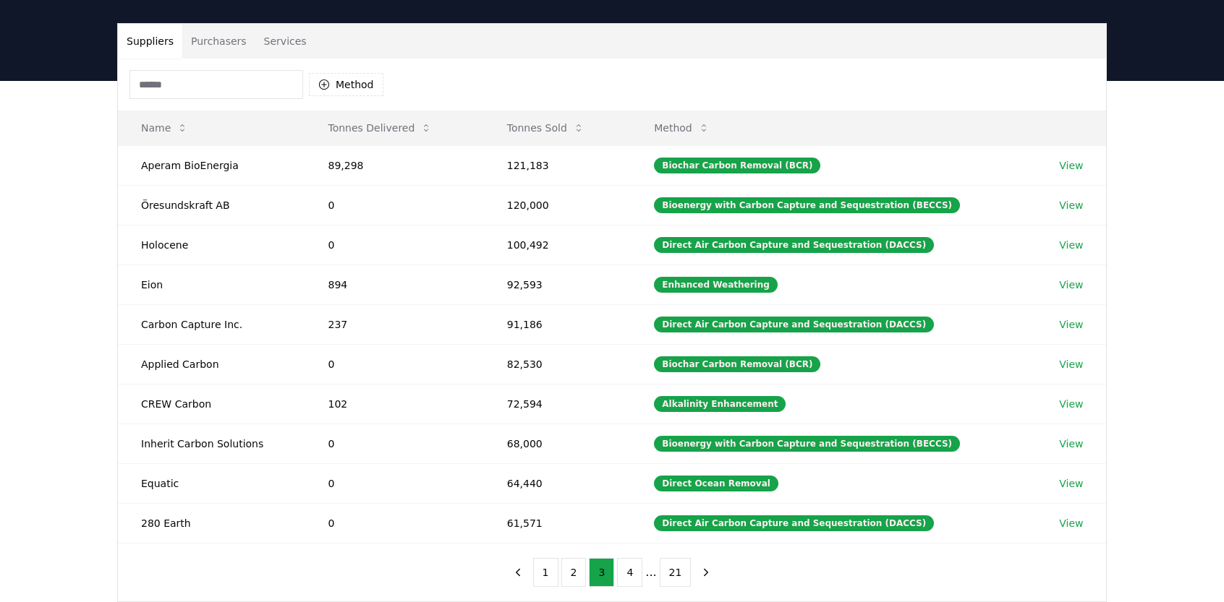
click at [620, 570] on button "4" at bounding box center [629, 572] width 25 height 29
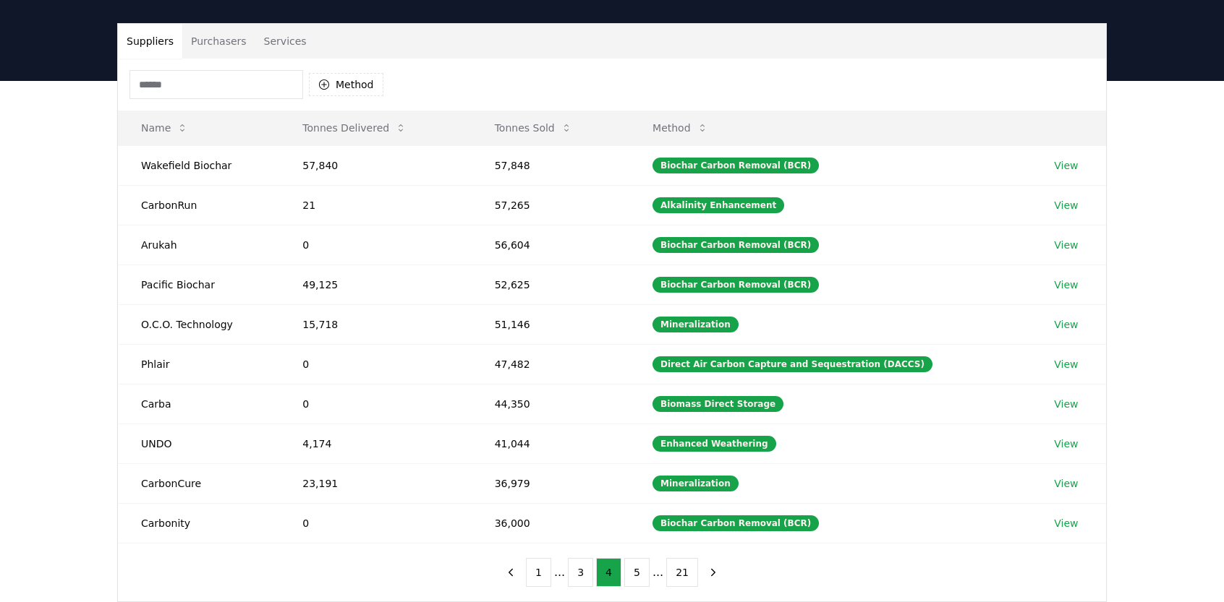
click at [620, 570] on button "4" at bounding box center [608, 572] width 25 height 29
click at [623, 570] on ul "1 ... 3 4 5 ... 21" at bounding box center [612, 572] width 172 height 29
click at [625, 570] on button "5" at bounding box center [636, 572] width 25 height 29
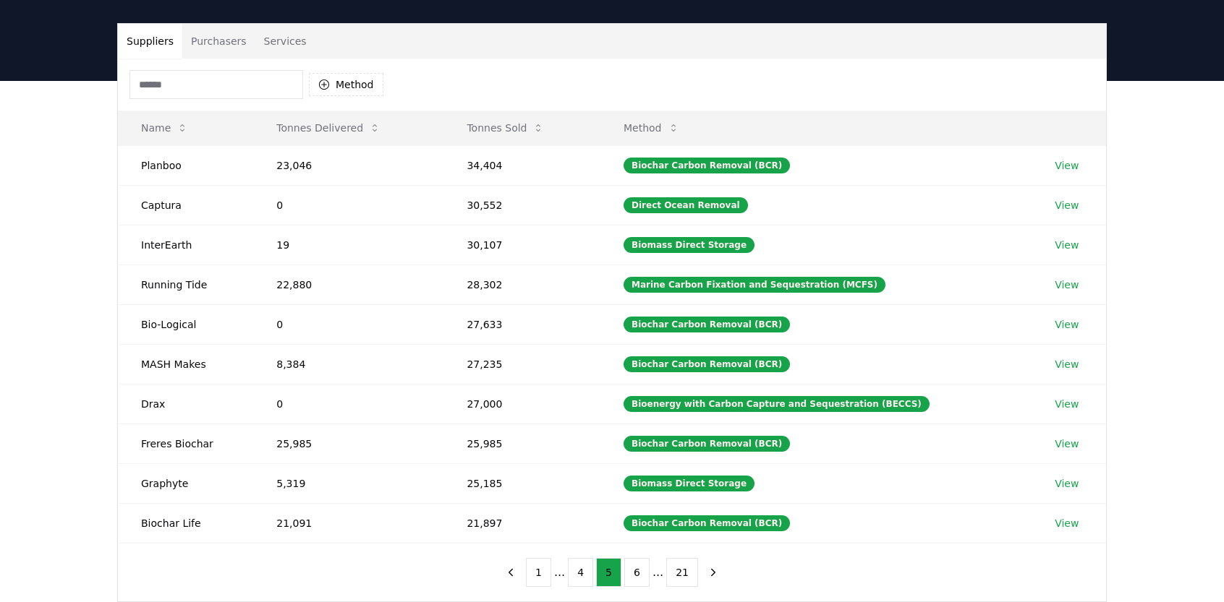
click at [631, 570] on button "6" at bounding box center [636, 572] width 25 height 29
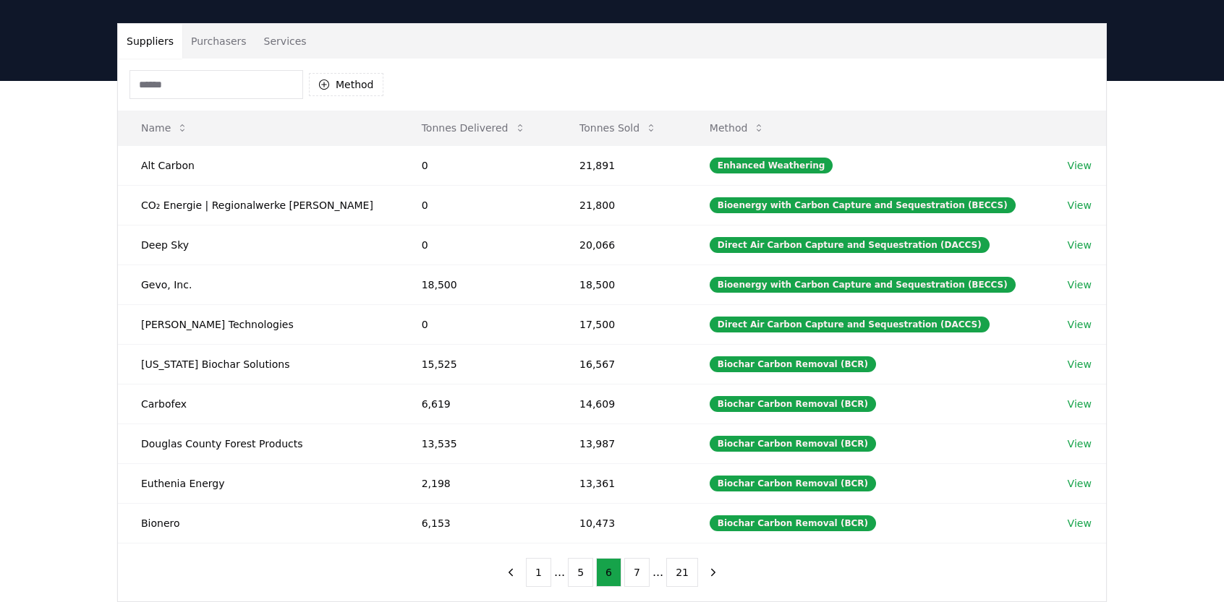
click at [633, 570] on button "7" at bounding box center [636, 572] width 25 height 29
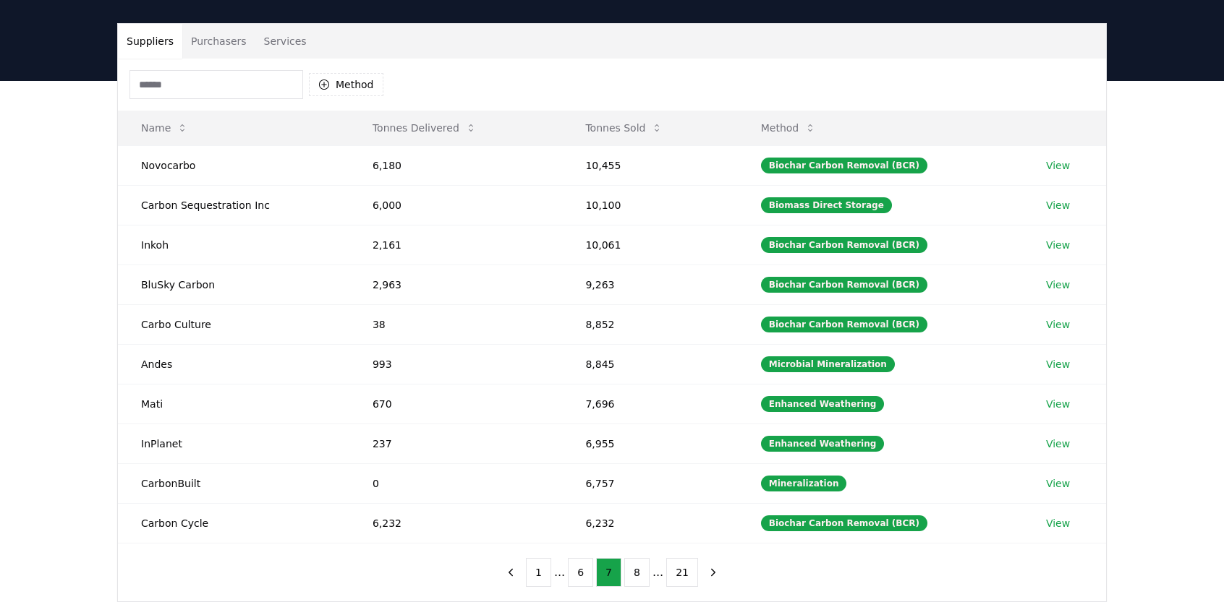
click at [641, 570] on button "8" at bounding box center [636, 572] width 25 height 29
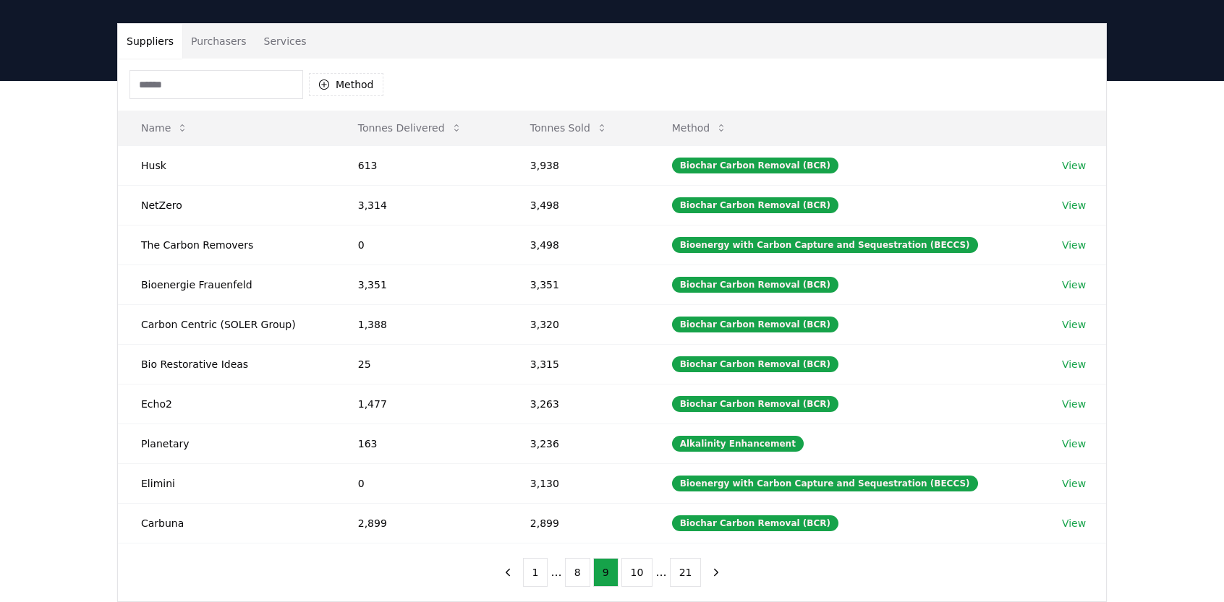
click at [641, 570] on button "10" at bounding box center [637, 572] width 32 height 29
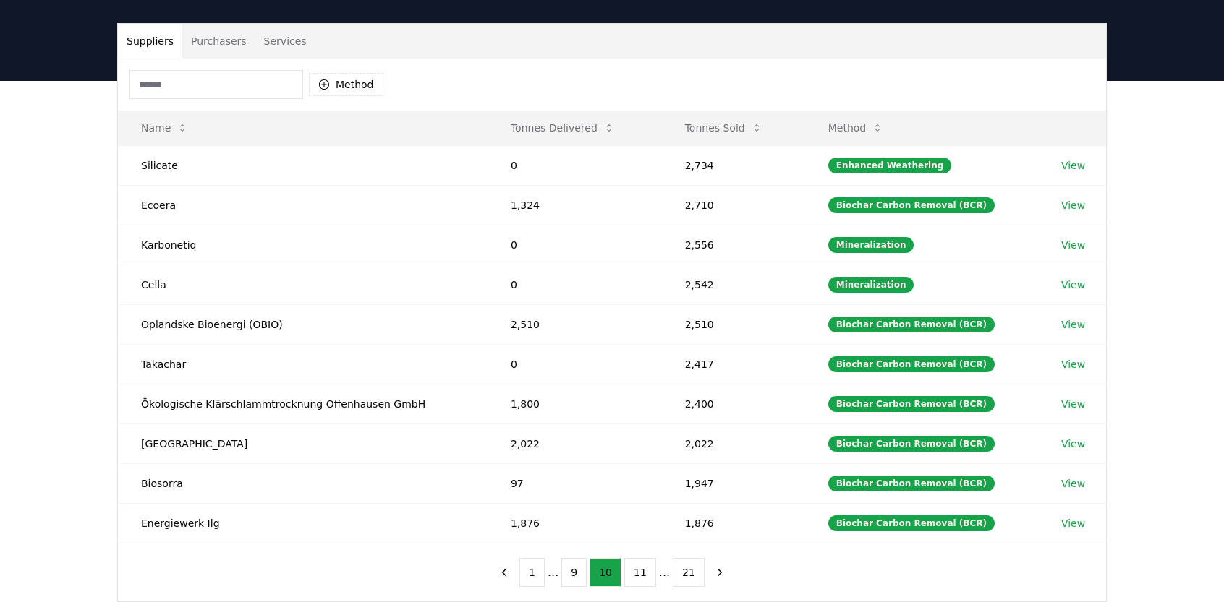
scroll to position [130, 0]
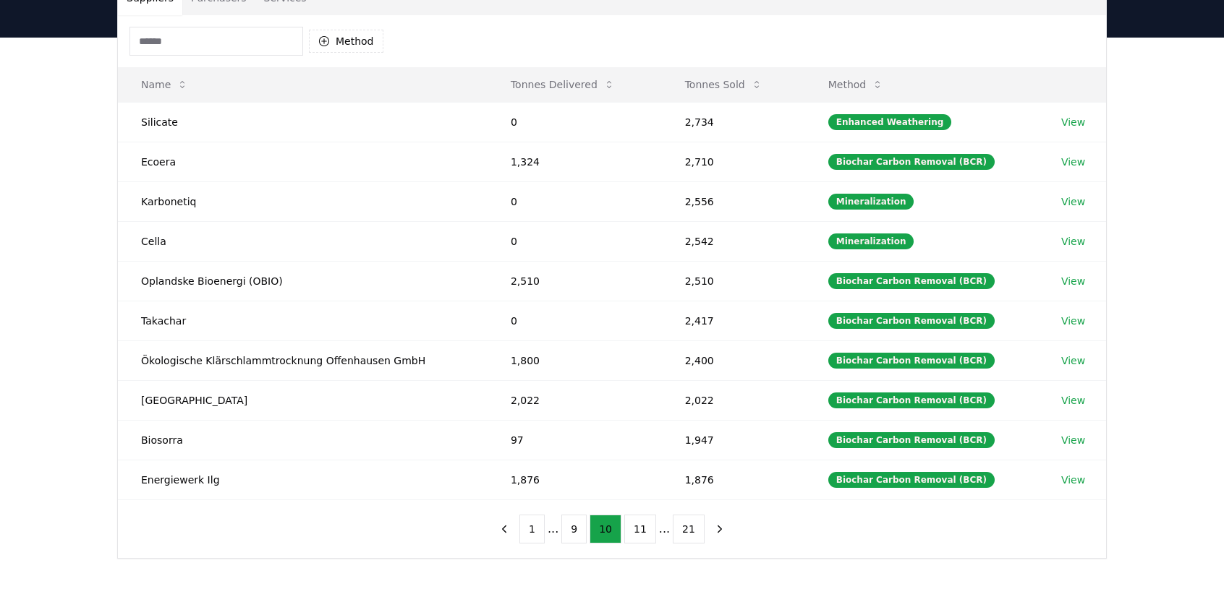
click at [642, 524] on button "11" at bounding box center [640, 529] width 32 height 29
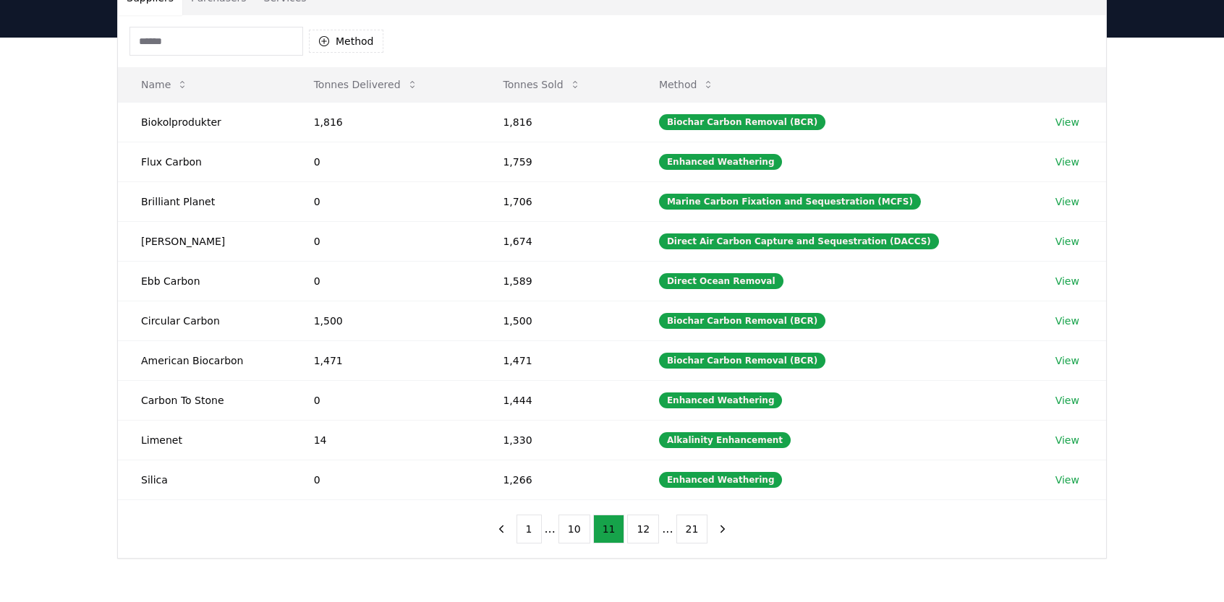
click at [630, 518] on button "12" at bounding box center [643, 529] width 32 height 29
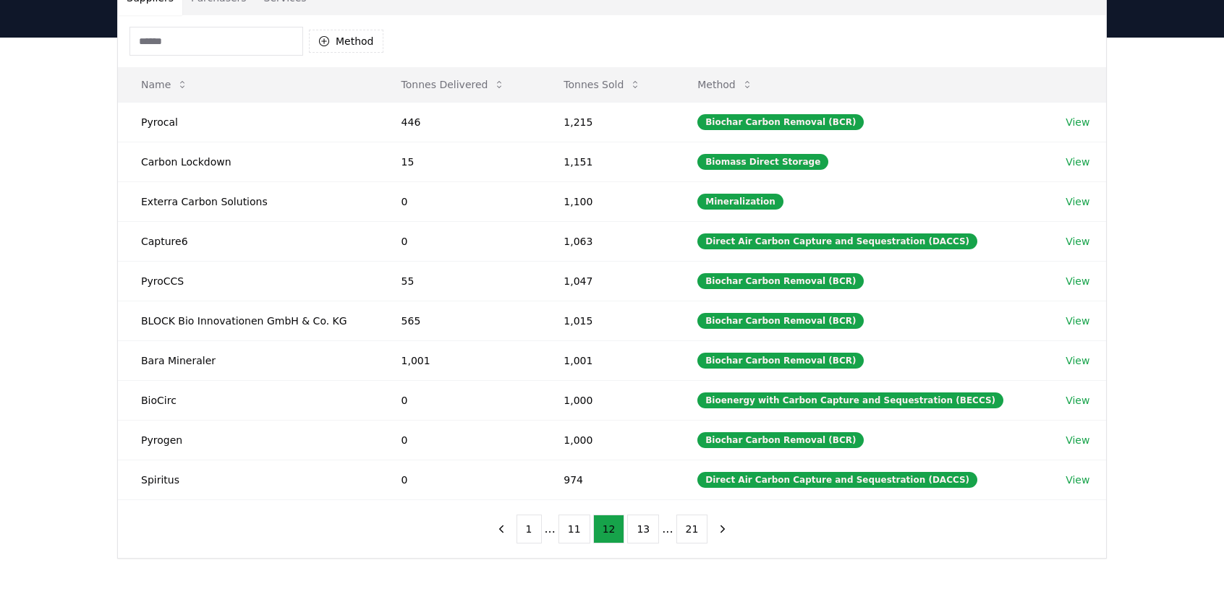
click at [636, 524] on button "13" at bounding box center [643, 529] width 32 height 29
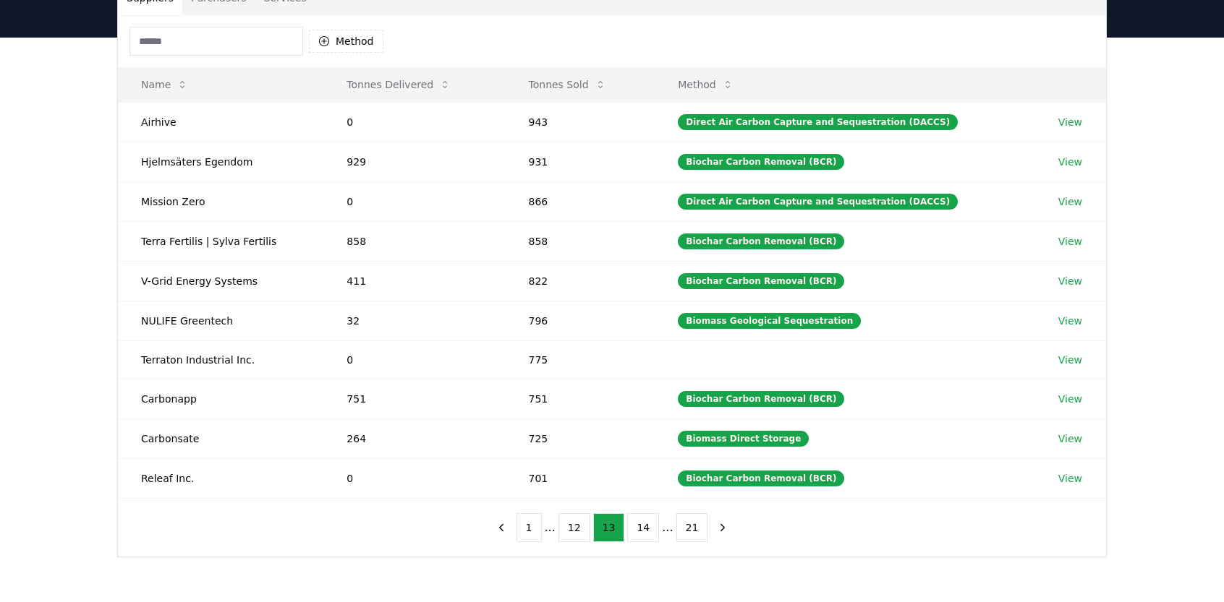
click at [584, 524] on button "12" at bounding box center [574, 527] width 32 height 29
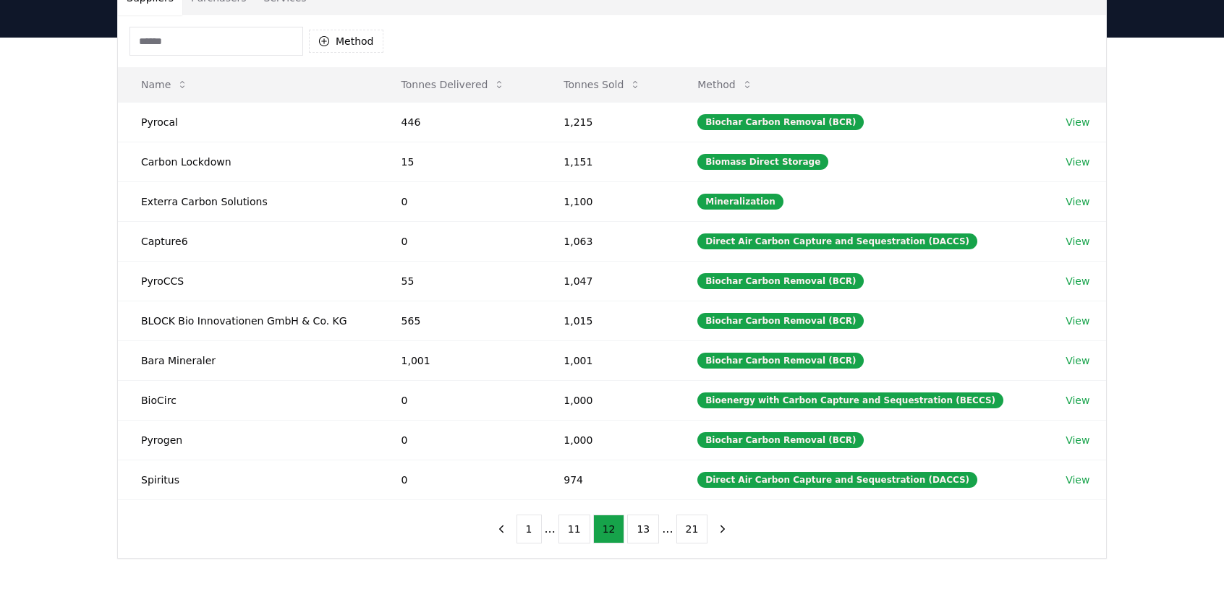
click at [579, 524] on button "11" at bounding box center [574, 529] width 32 height 29
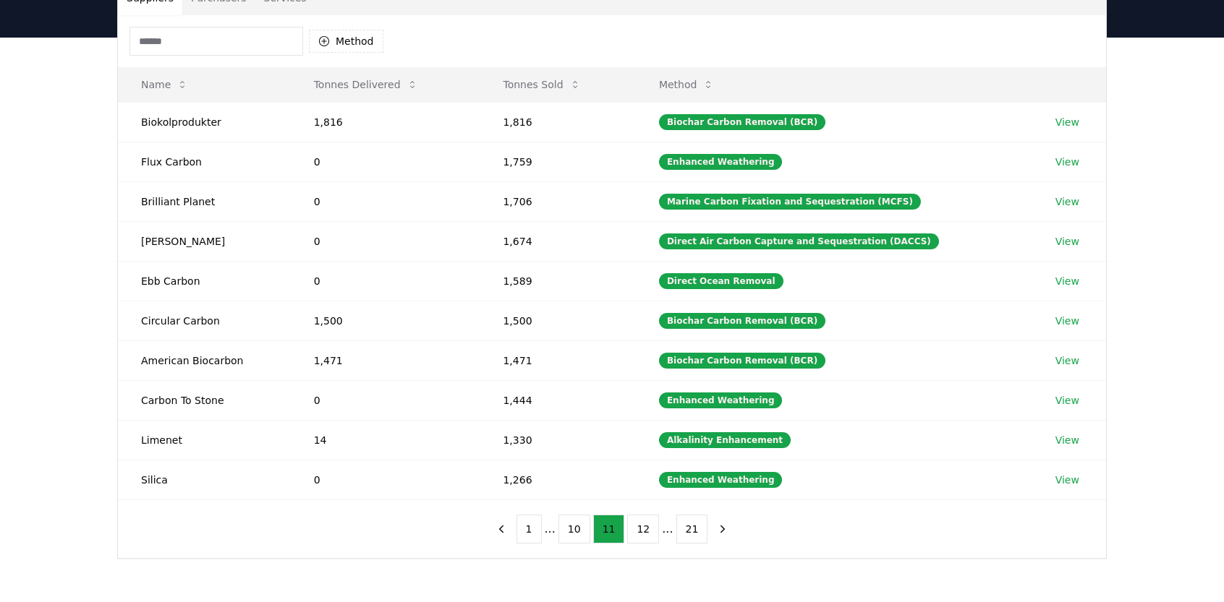
click at [639, 528] on button "12" at bounding box center [643, 529] width 32 height 29
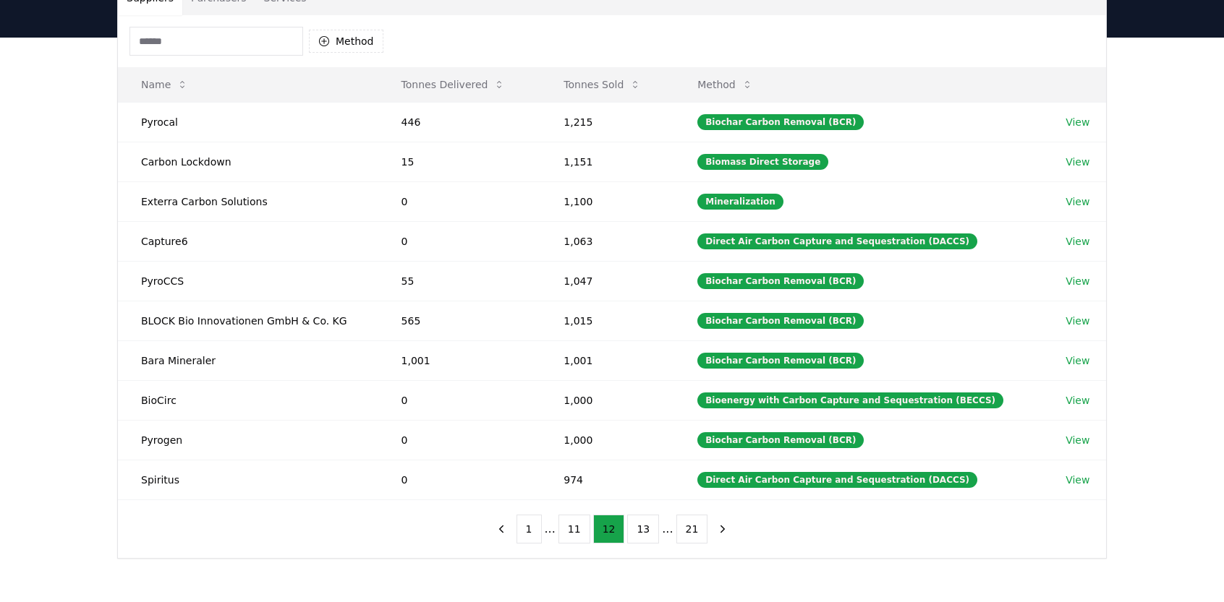
click at [639, 528] on button "13" at bounding box center [643, 529] width 32 height 29
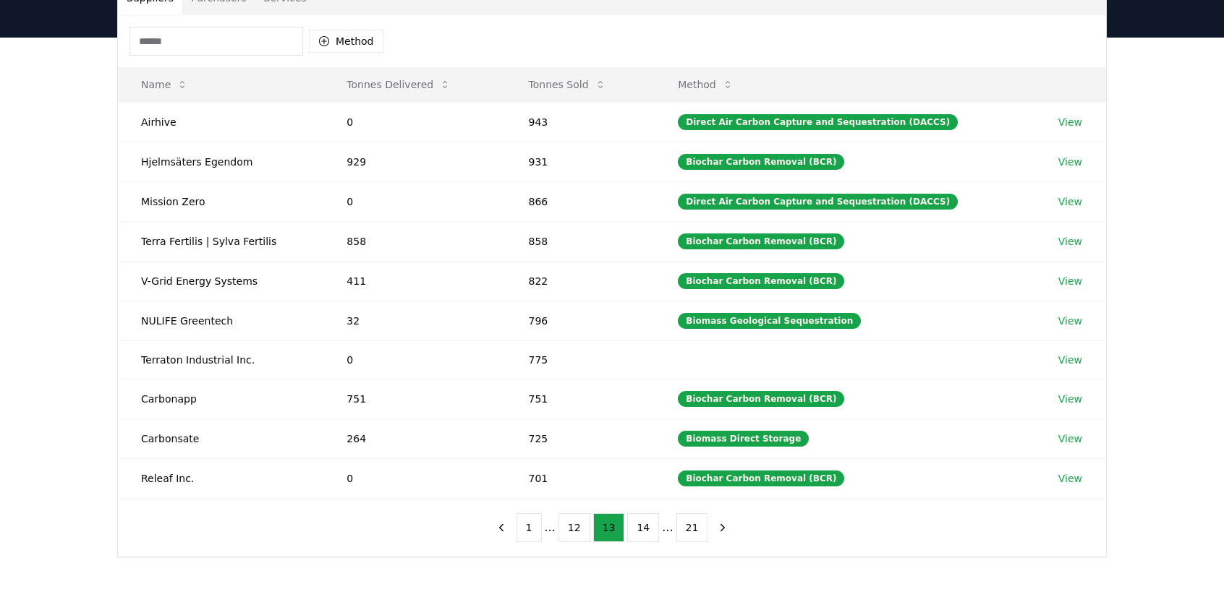
click at [580, 521] on button "12" at bounding box center [574, 527] width 32 height 29
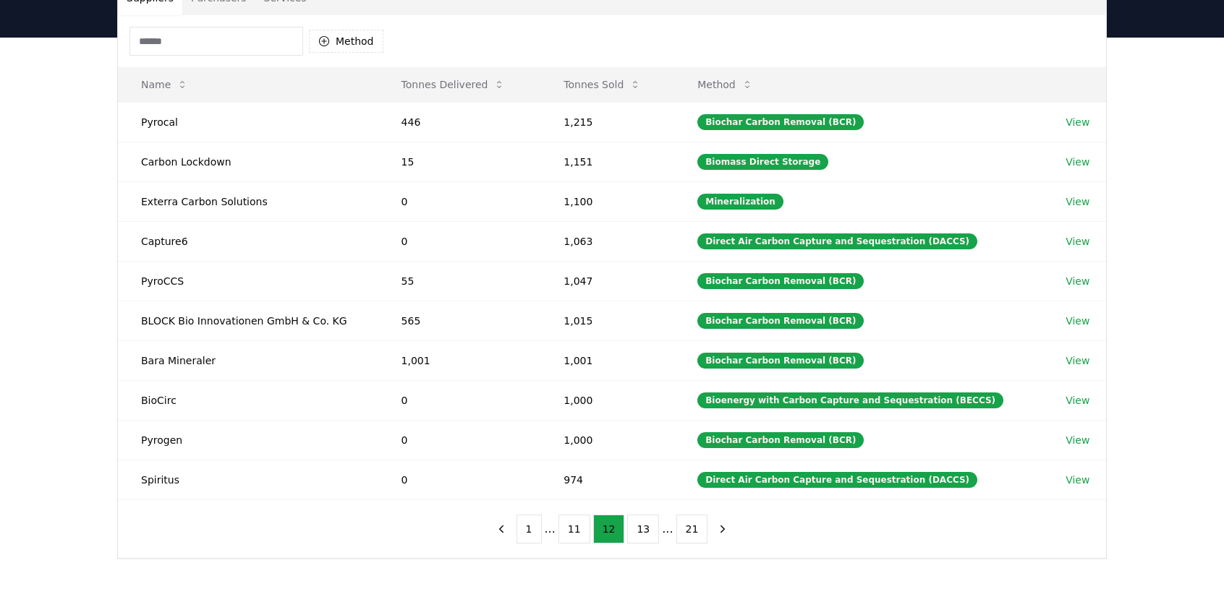
click at [641, 523] on button "13" at bounding box center [643, 529] width 32 height 29
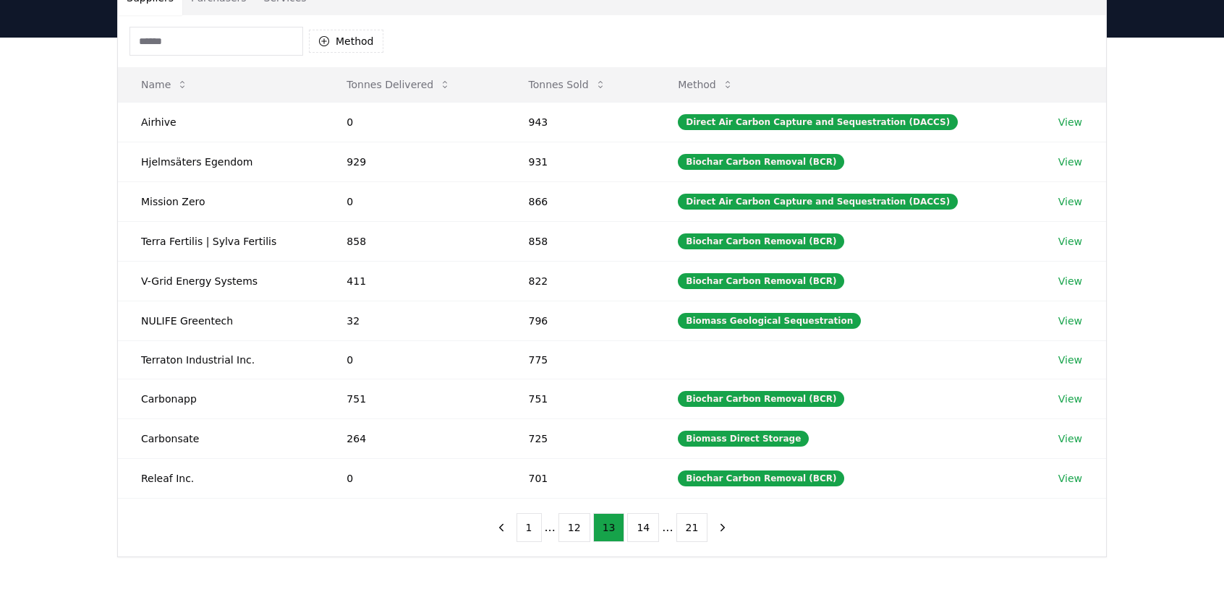
click at [642, 524] on button "14" at bounding box center [643, 527] width 32 height 29
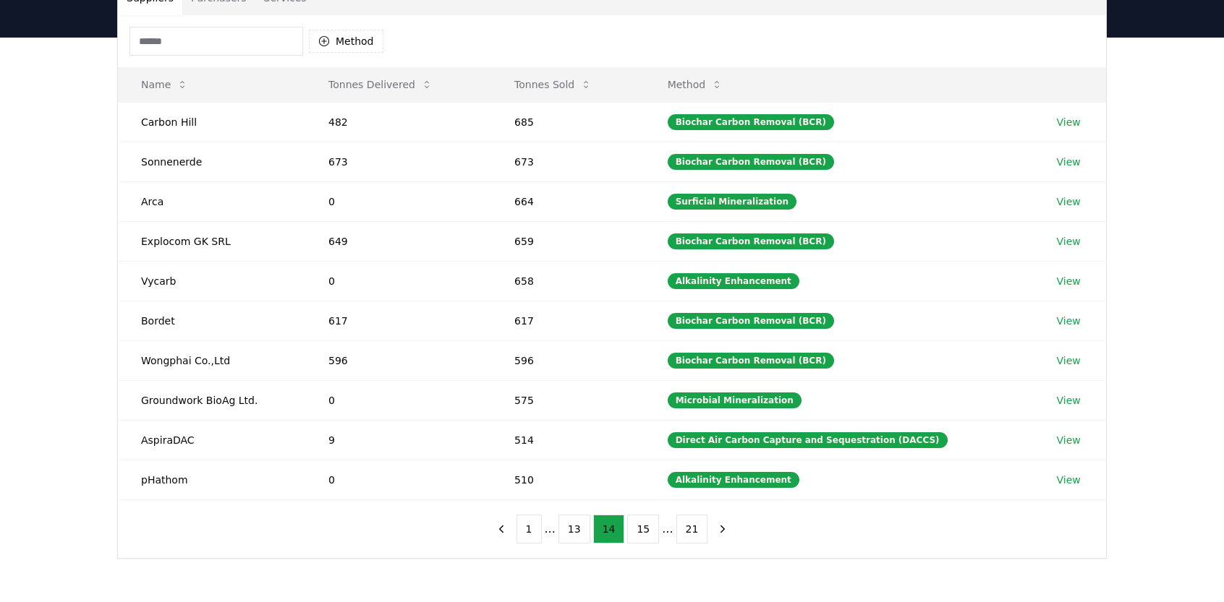
click at [639, 505] on div "1 ... 13 14 15 ... 21" at bounding box center [612, 529] width 276 height 58
click at [638, 515] on button "15" at bounding box center [643, 529] width 32 height 29
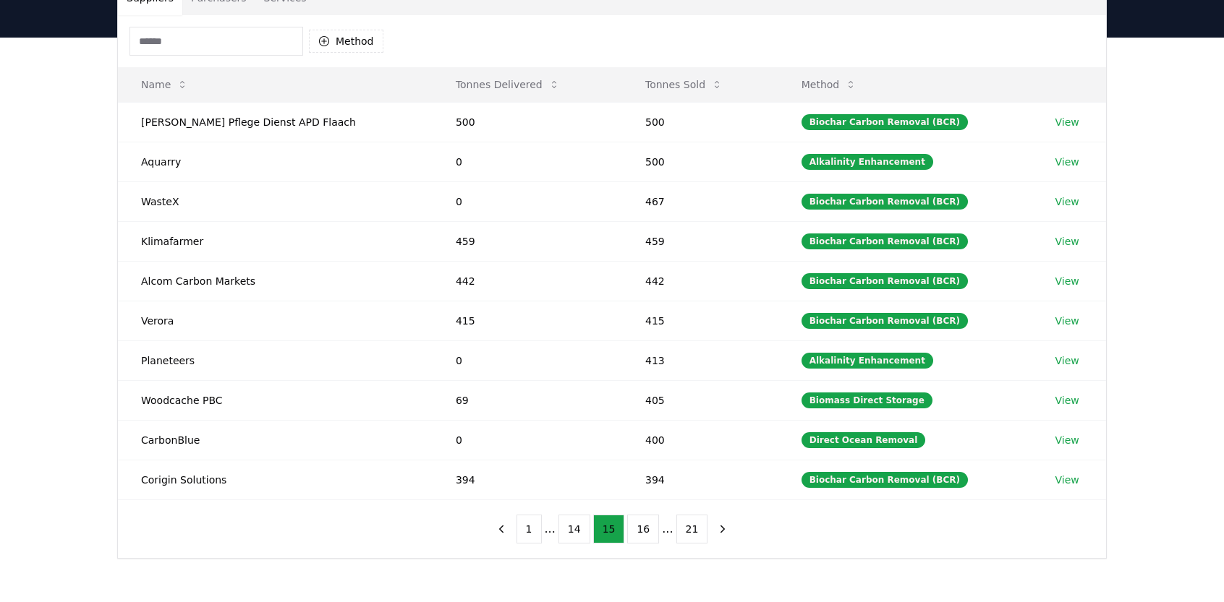
scroll to position [0, 0]
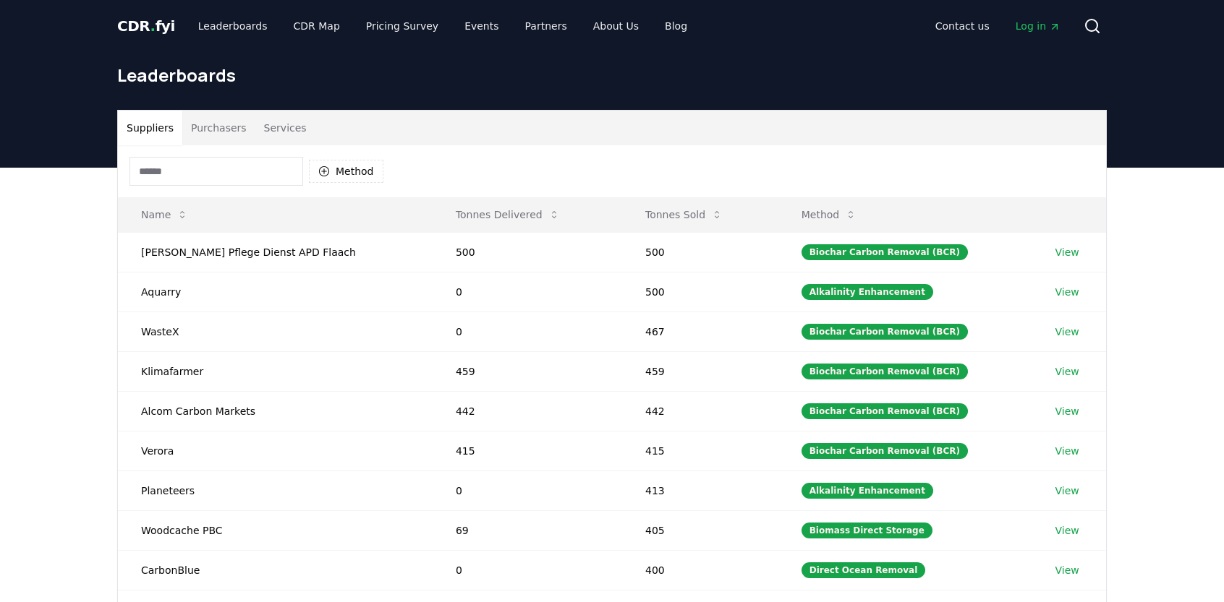
click at [223, 126] on button "Purchasers" at bounding box center [218, 128] width 73 height 35
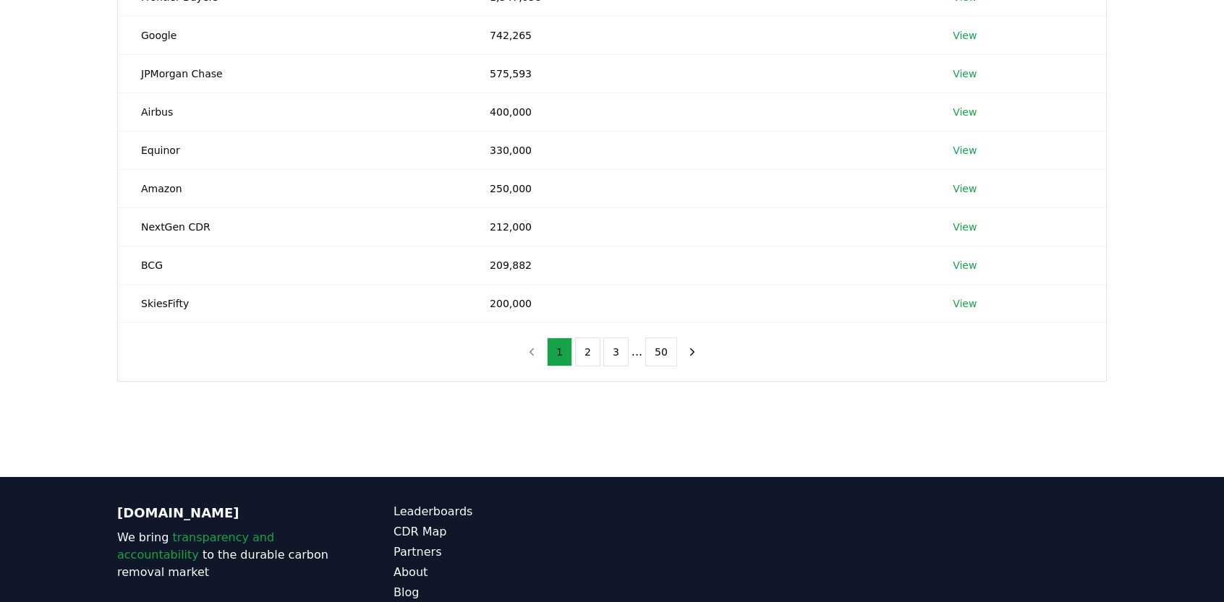
scroll to position [295, 0]
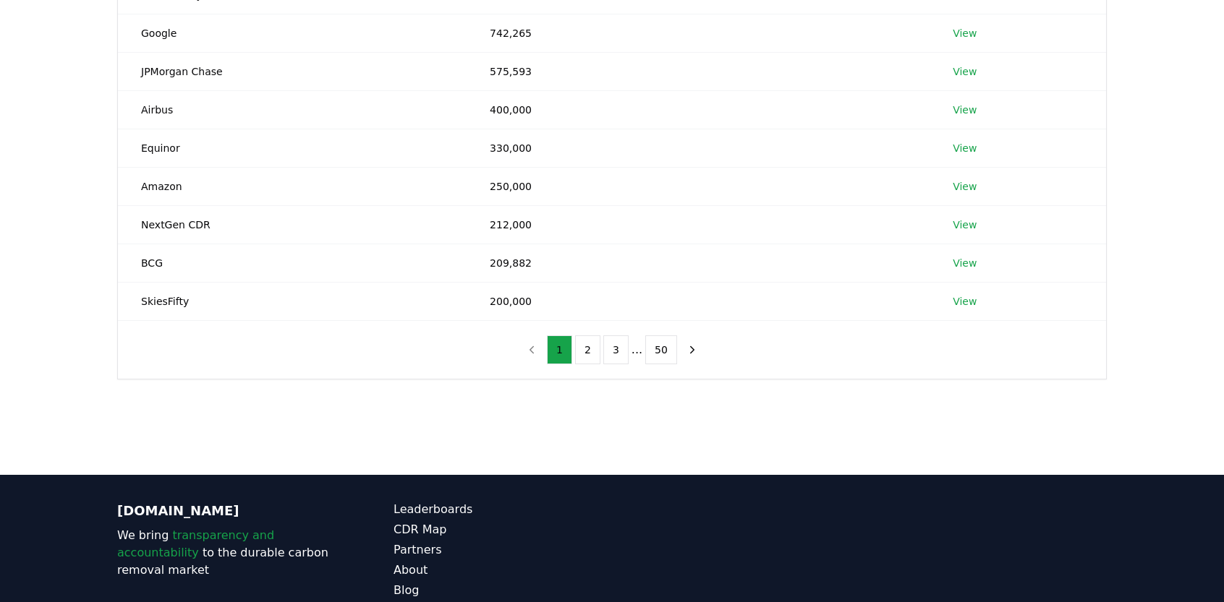
click at [618, 352] on button "3" at bounding box center [615, 350] width 25 height 29
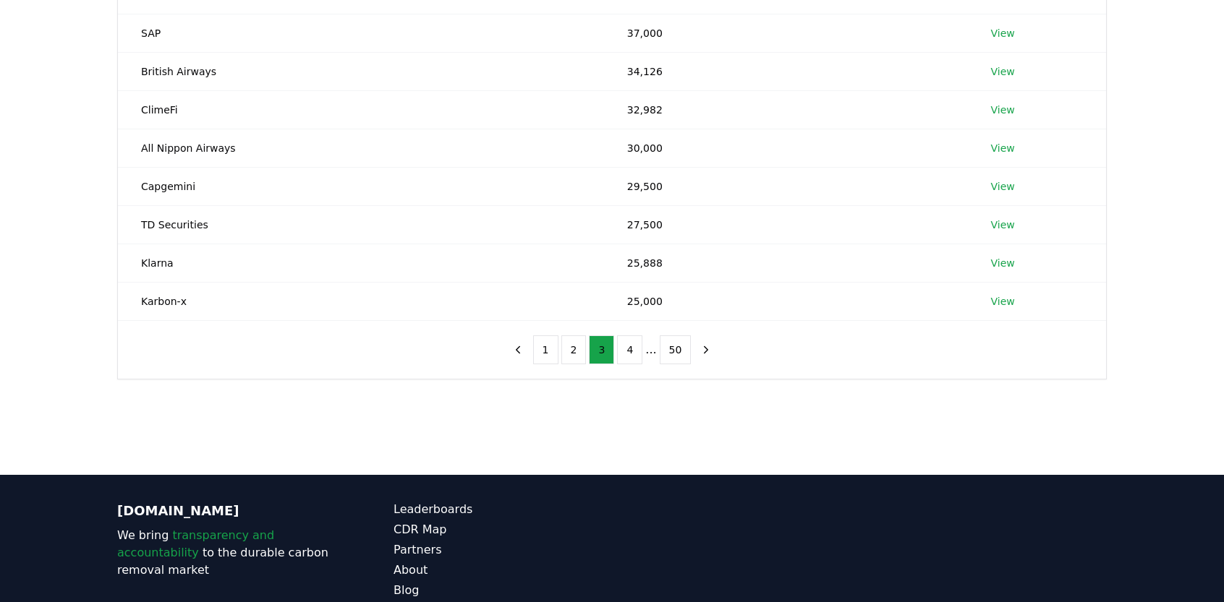
click at [631, 349] on button "4" at bounding box center [629, 350] width 25 height 29
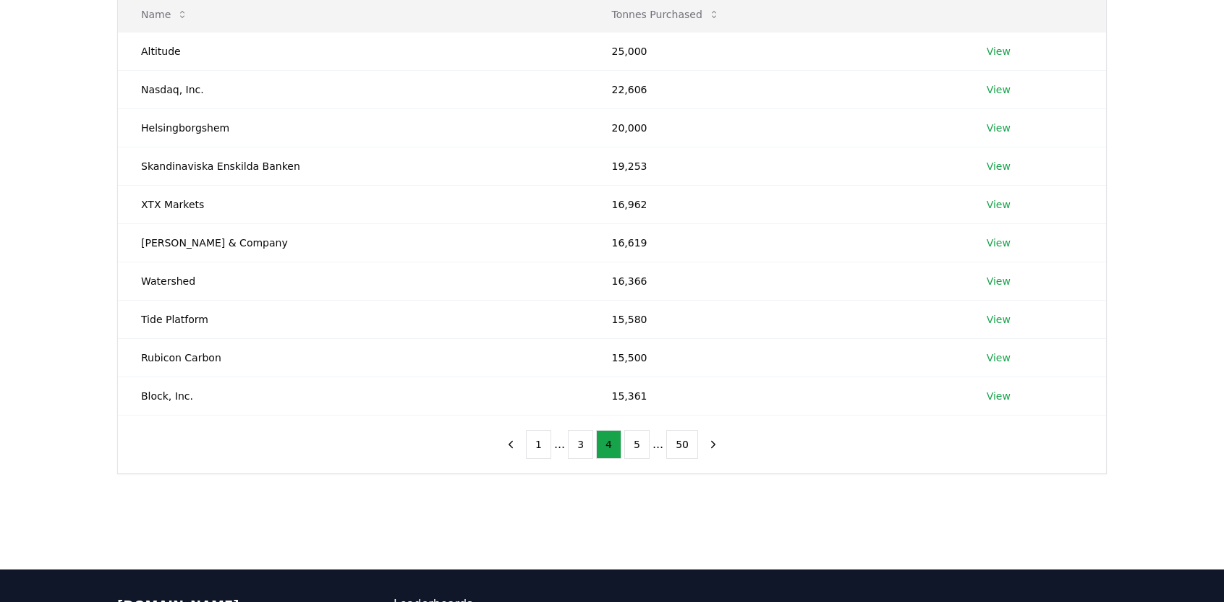
scroll to position [200, 0]
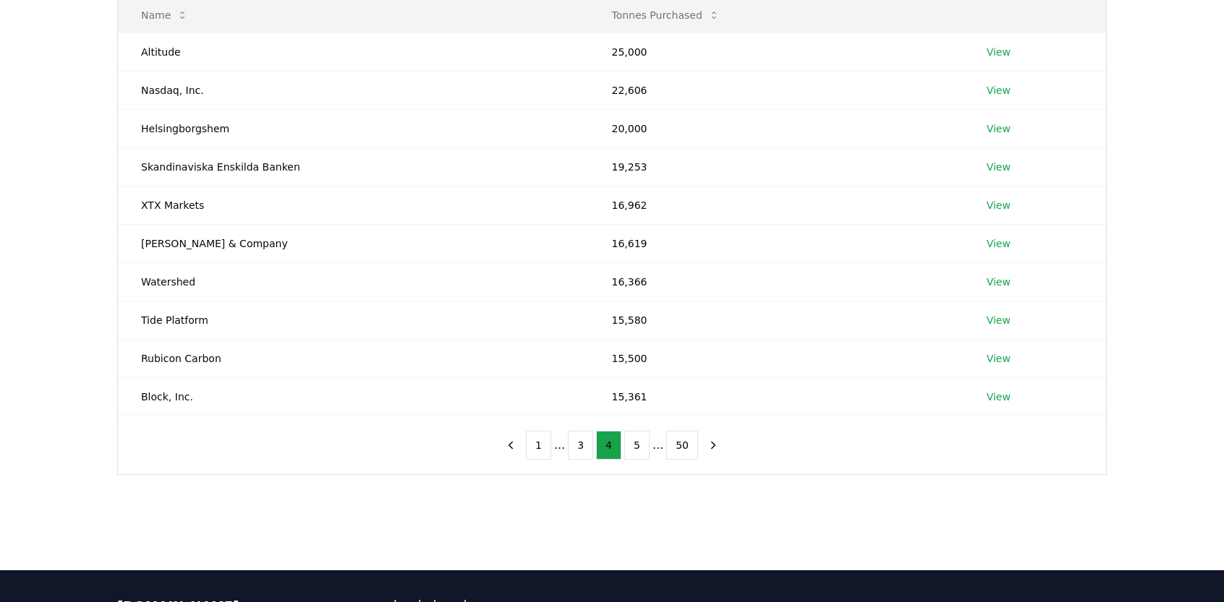
click at [636, 443] on button "5" at bounding box center [636, 445] width 25 height 29
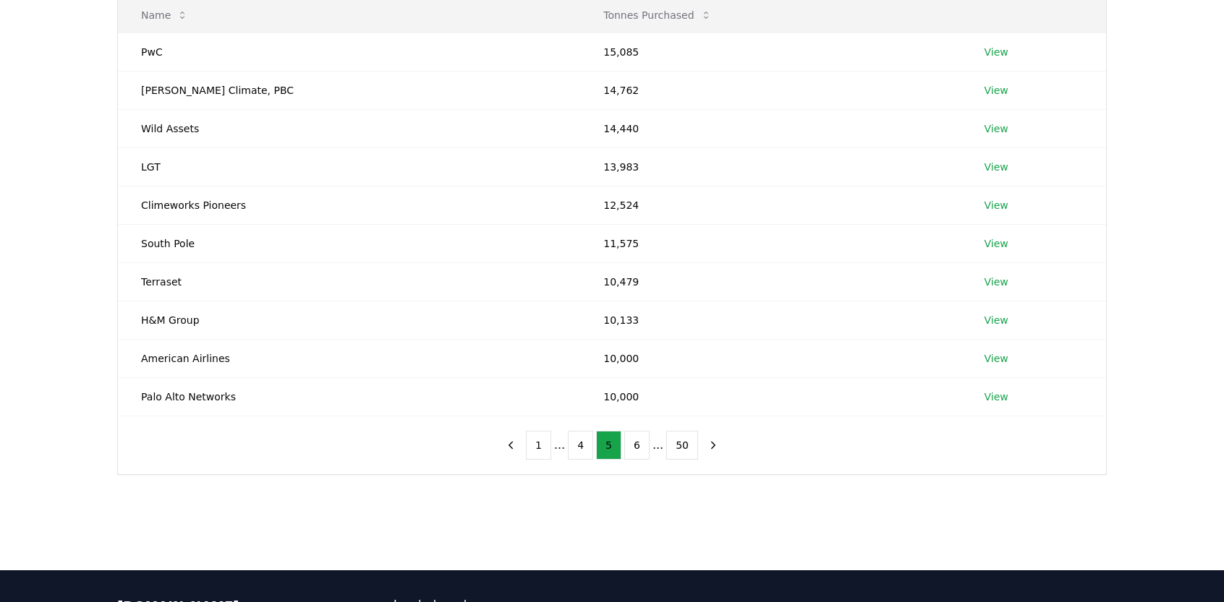
click at [636, 445] on button "6" at bounding box center [636, 445] width 25 height 29
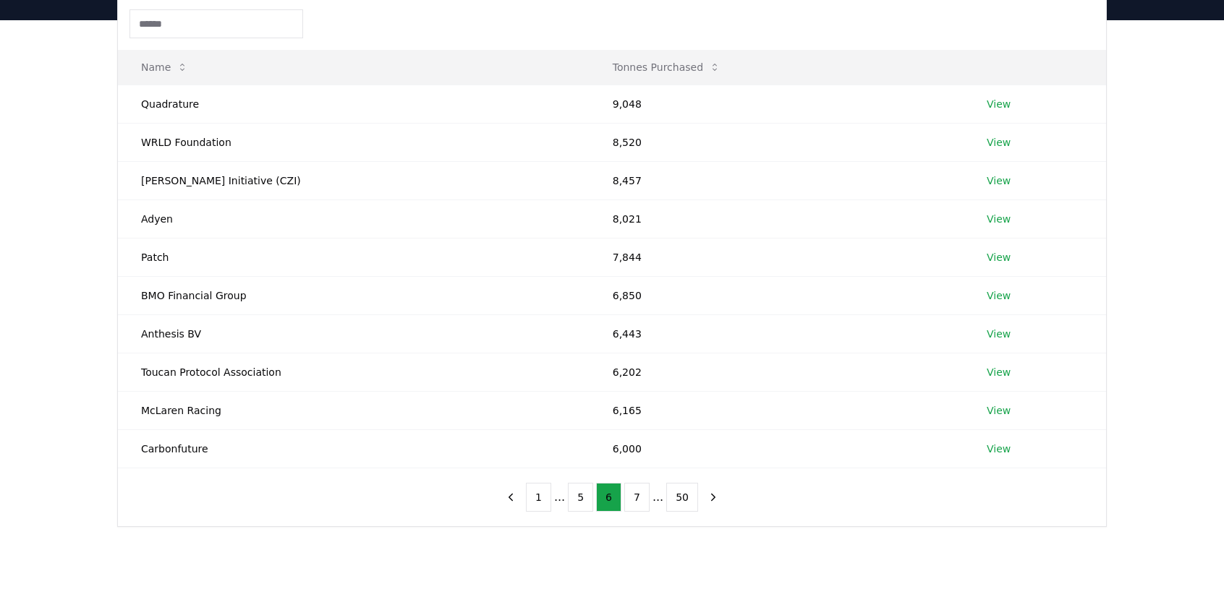
scroll to position [146, 0]
click at [643, 500] on button "7" at bounding box center [636, 499] width 25 height 29
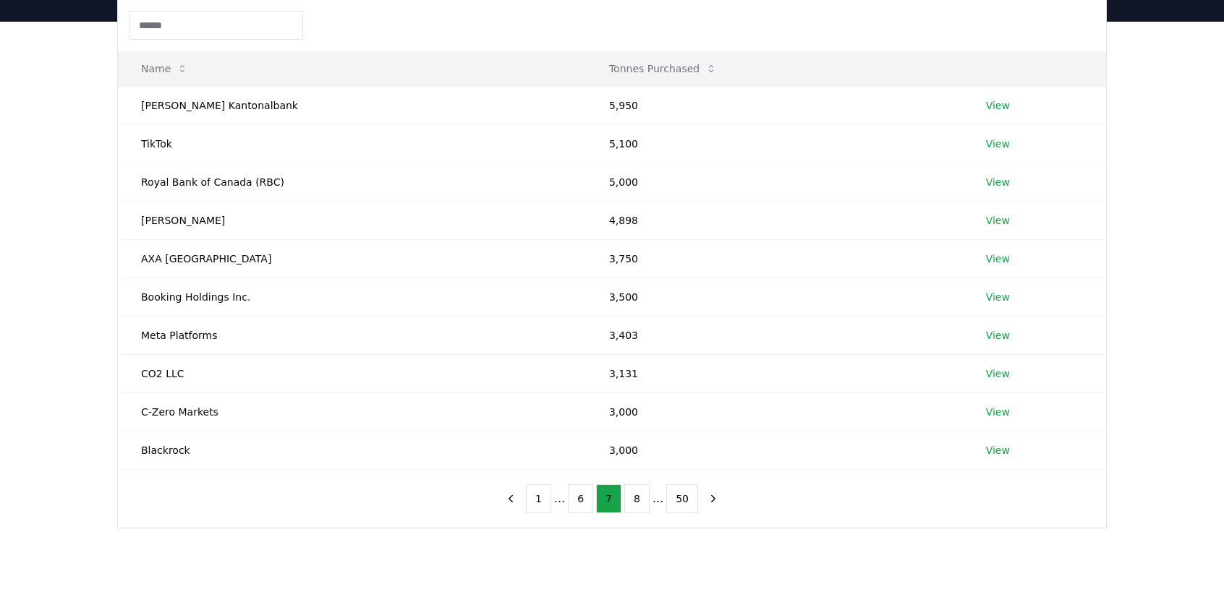
click at [643, 500] on button "8" at bounding box center [636, 499] width 25 height 29
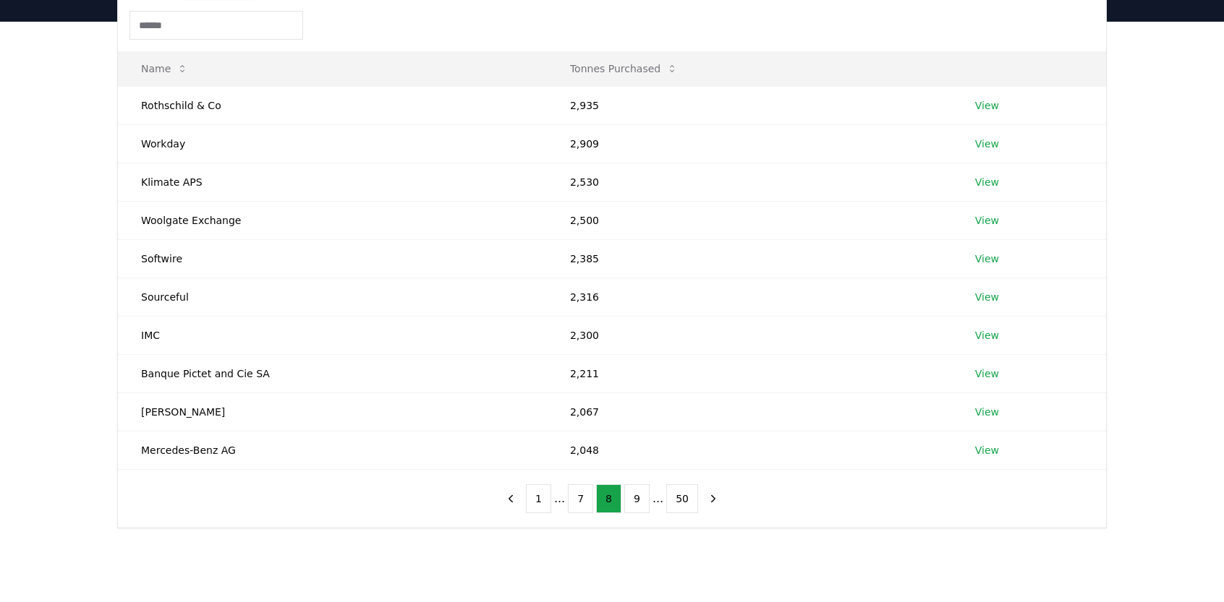
click at [643, 500] on button "9" at bounding box center [636, 499] width 25 height 29
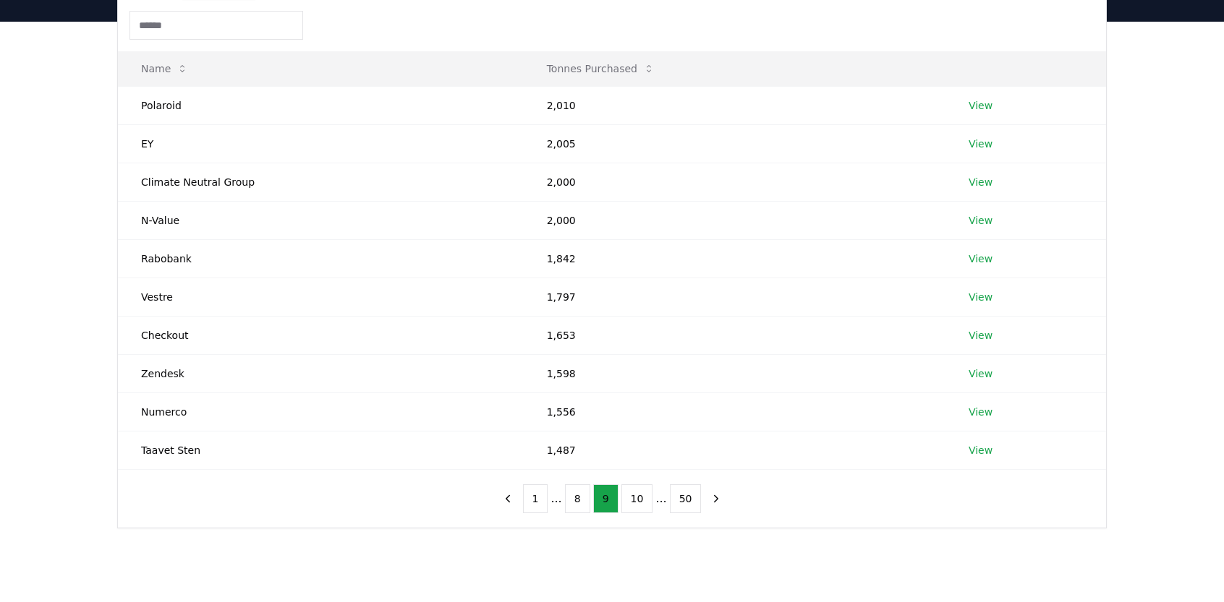
click at [643, 500] on button "10" at bounding box center [637, 499] width 32 height 29
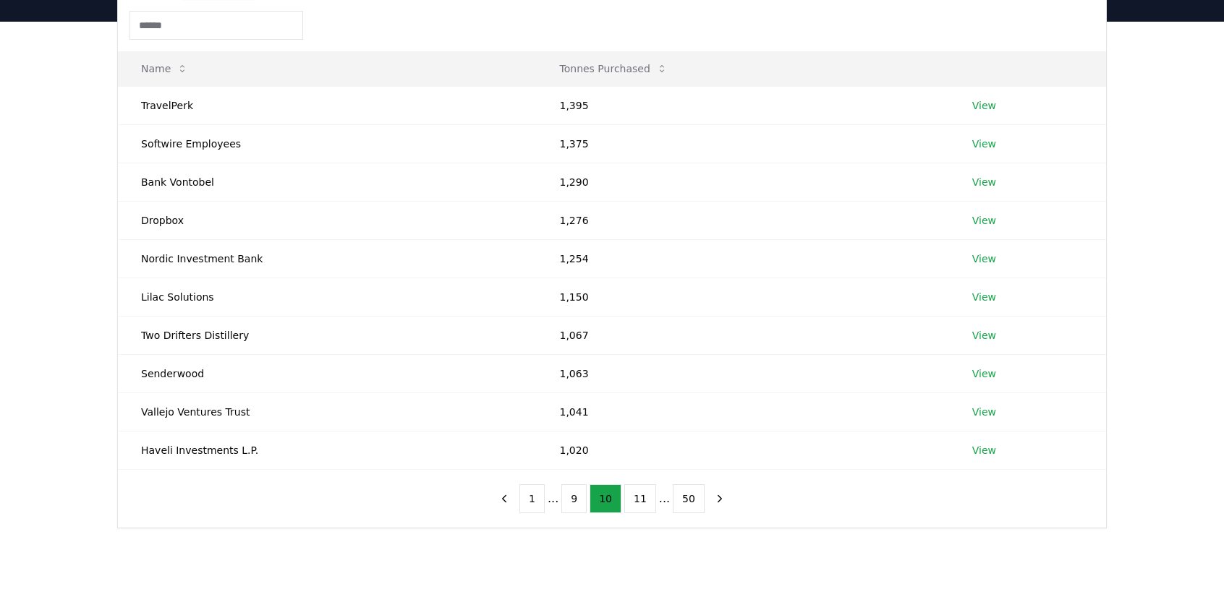
click at [643, 500] on button "11" at bounding box center [640, 499] width 32 height 29
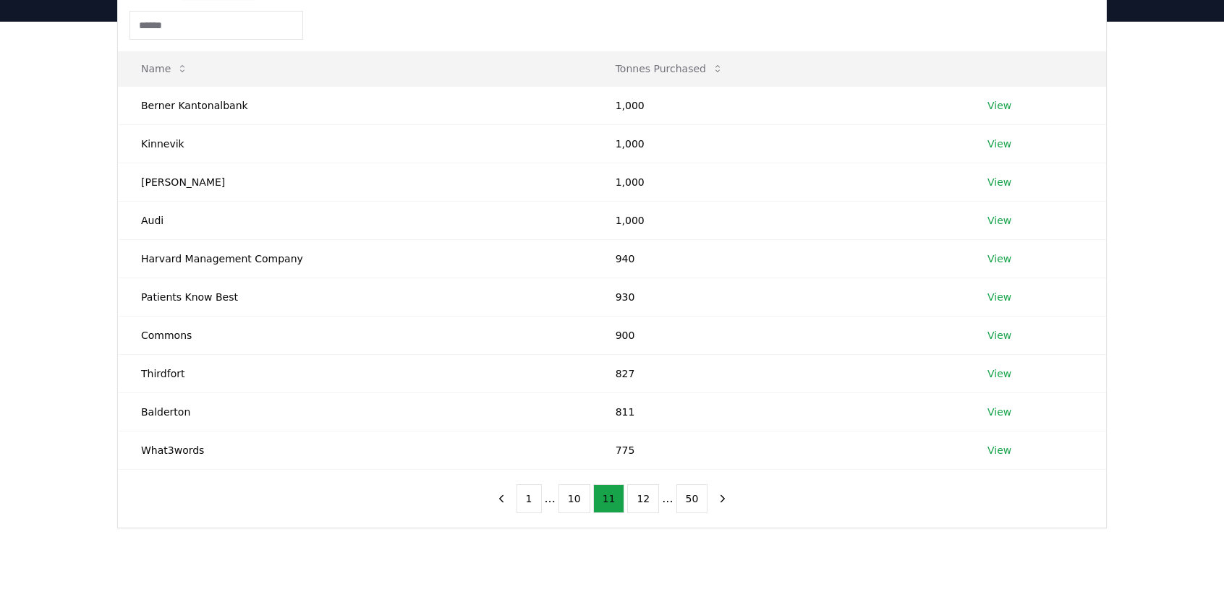
click at [643, 500] on button "12" at bounding box center [643, 499] width 32 height 29
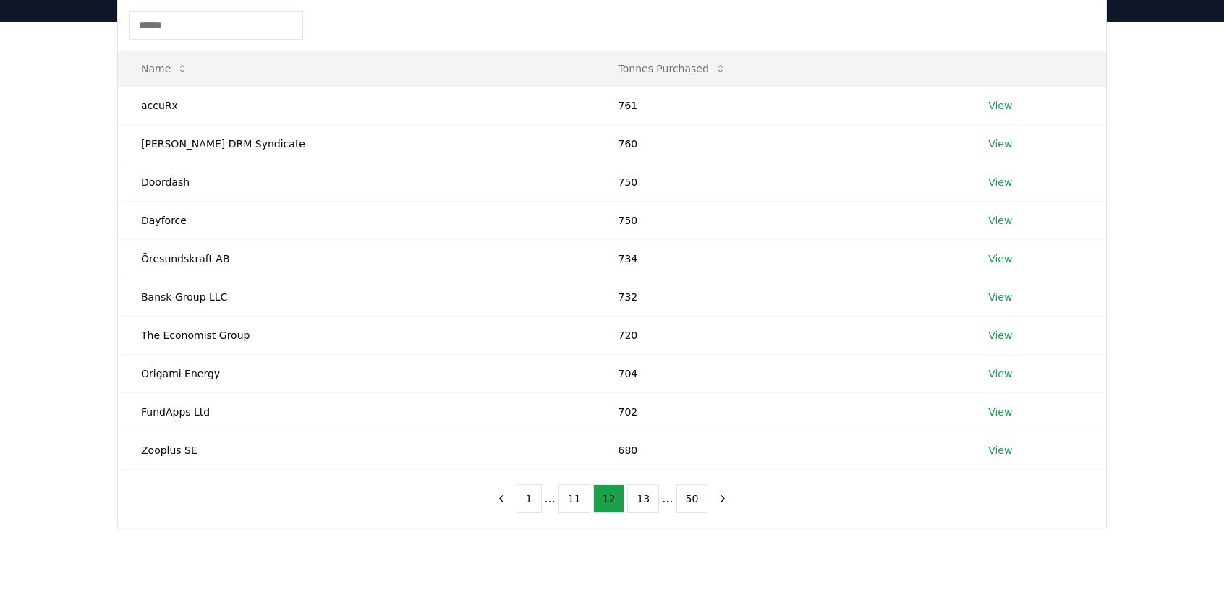
click at [643, 500] on button "13" at bounding box center [643, 499] width 32 height 29
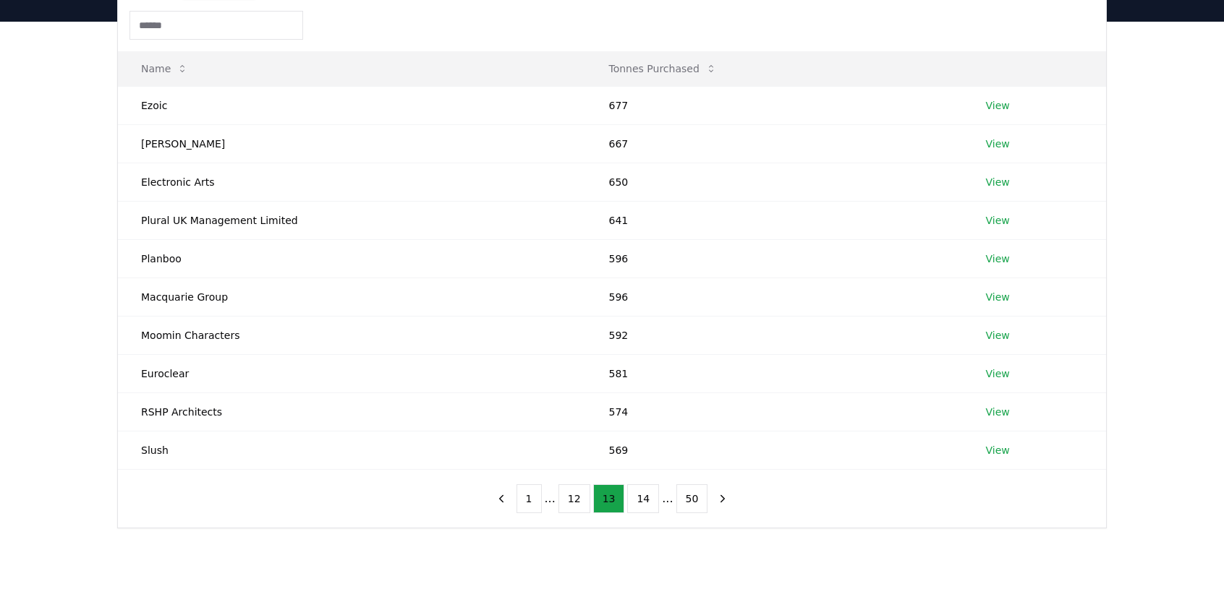
click at [507, 497] on icon "previous page" at bounding box center [501, 498] width 13 height 13
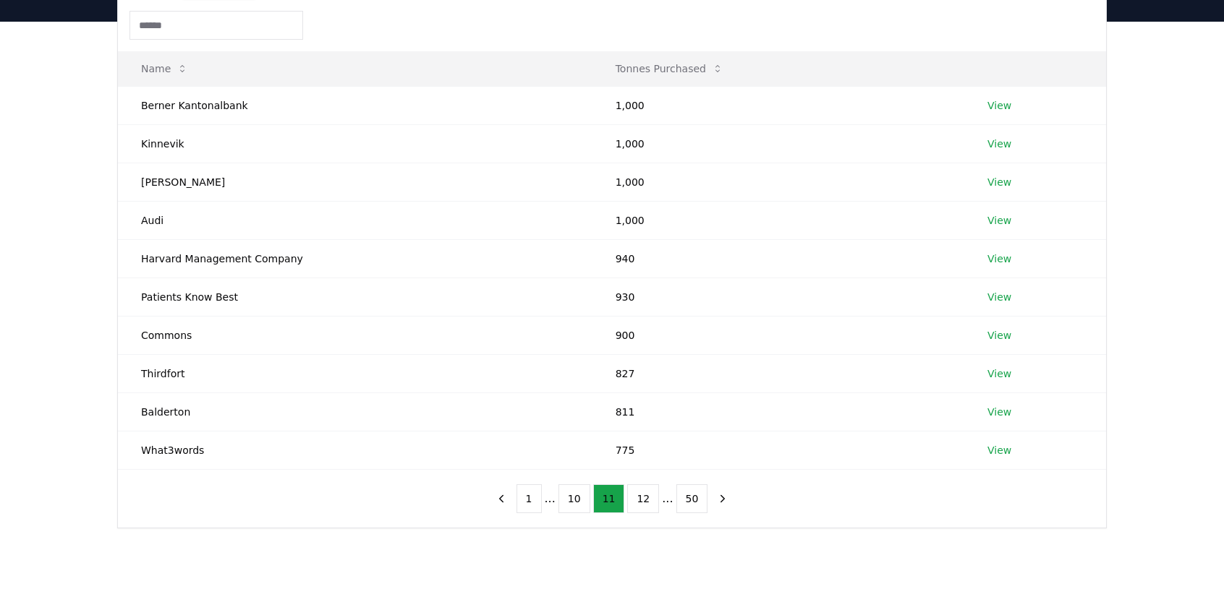
click at [507, 497] on icon "previous page" at bounding box center [501, 498] width 13 height 13
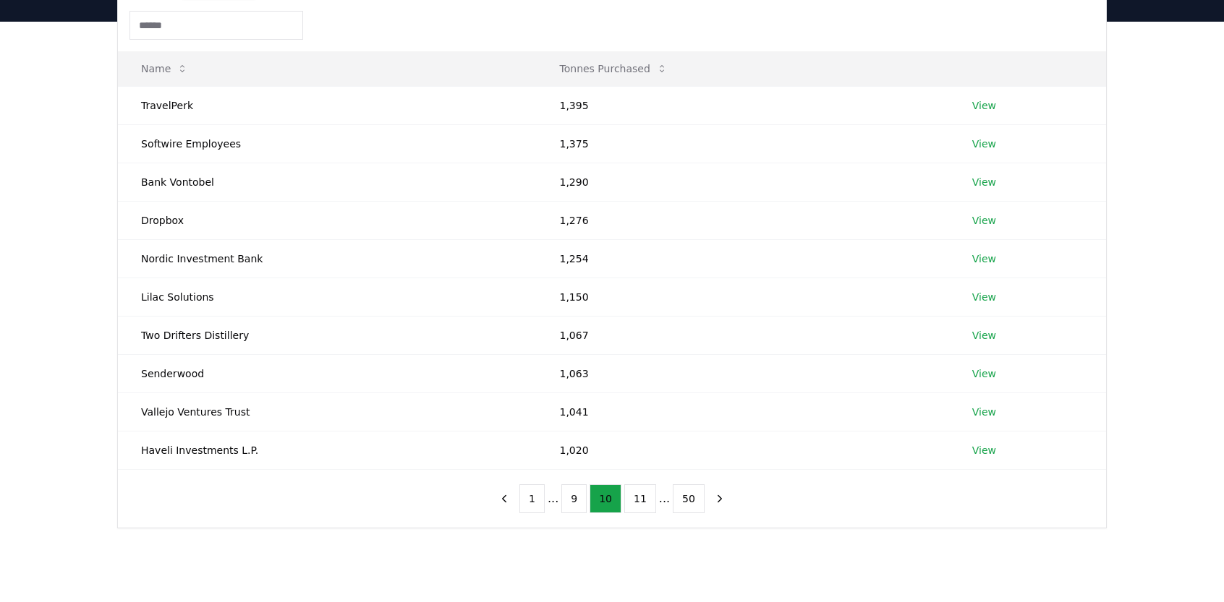
click at [507, 497] on button "previous page" at bounding box center [504, 499] width 25 height 29
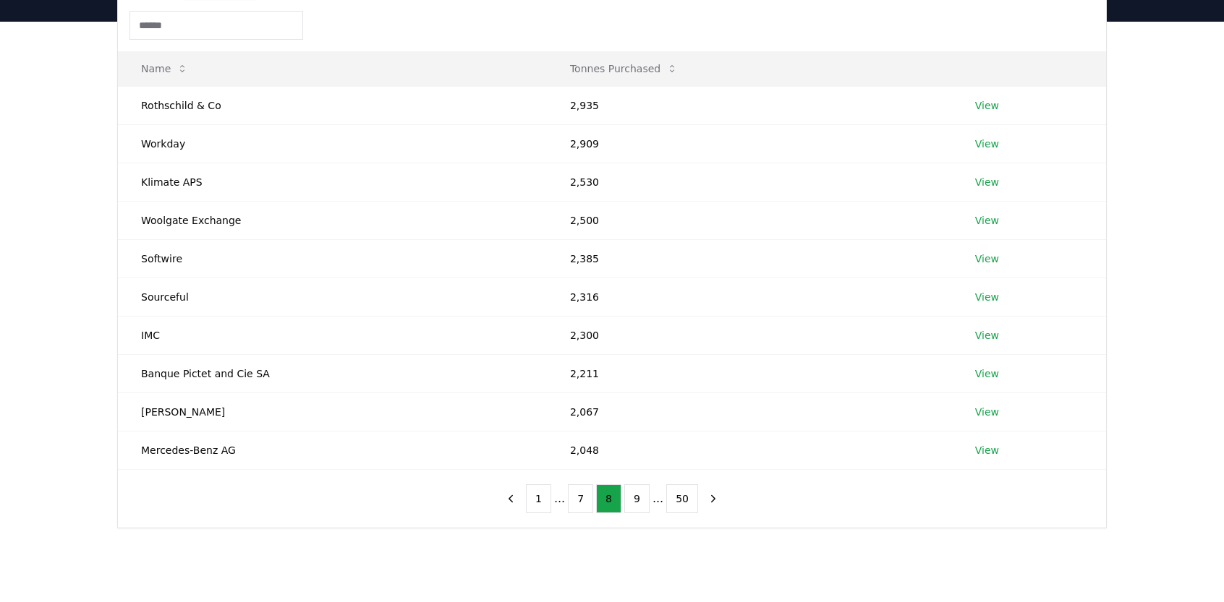
click at [507, 497] on button "previous page" at bounding box center [510, 499] width 25 height 29
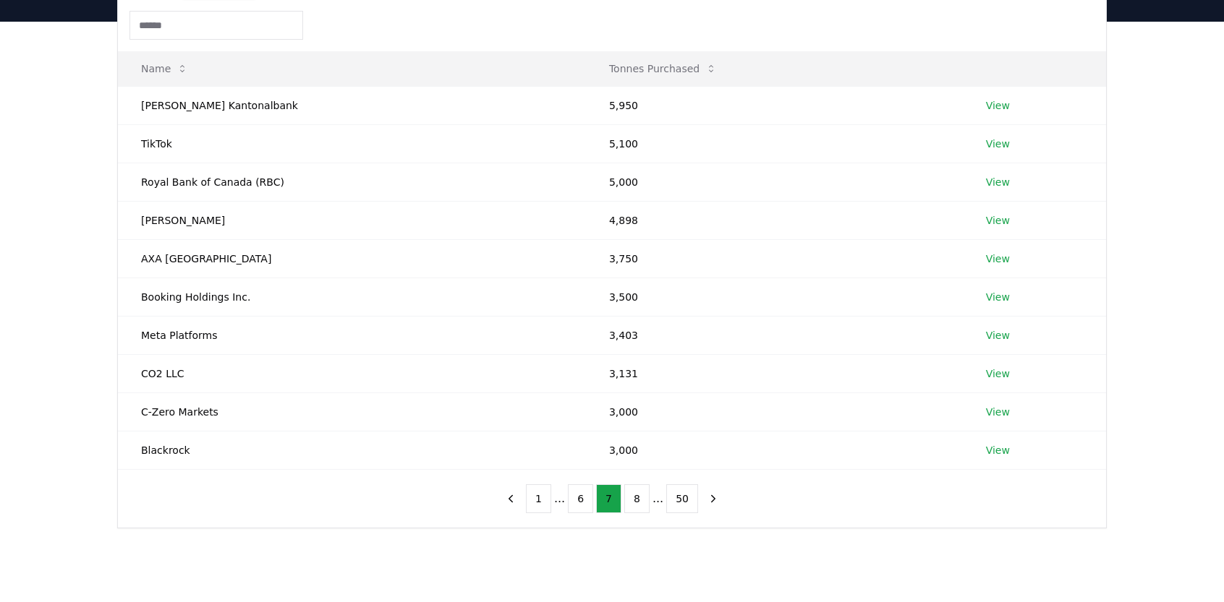
click at [574, 505] on button "6" at bounding box center [580, 499] width 25 height 29
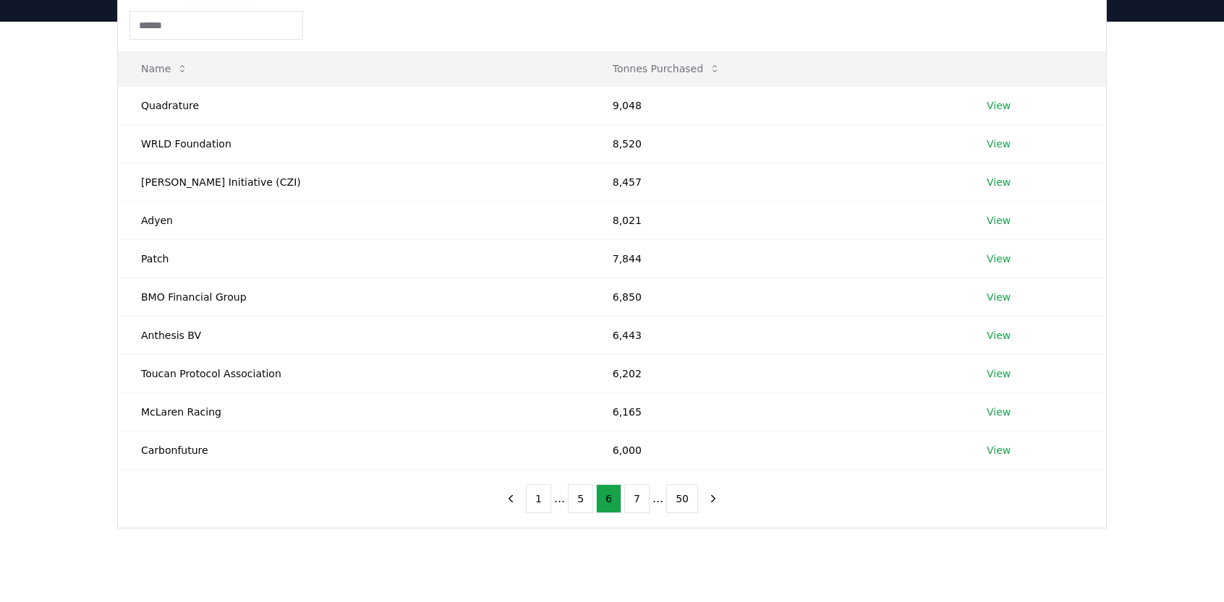
click at [574, 505] on button "5" at bounding box center [580, 499] width 25 height 29
